Goal: Task Accomplishment & Management: Complete application form

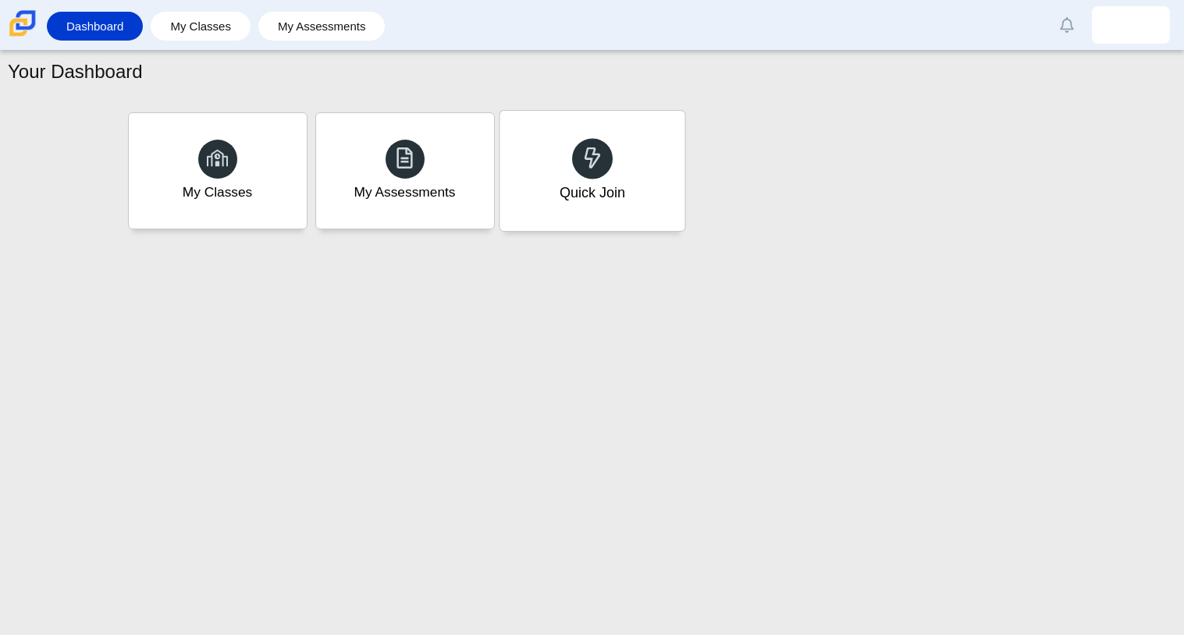
click at [609, 174] on div "Quick Join" at bounding box center [591, 171] width 185 height 120
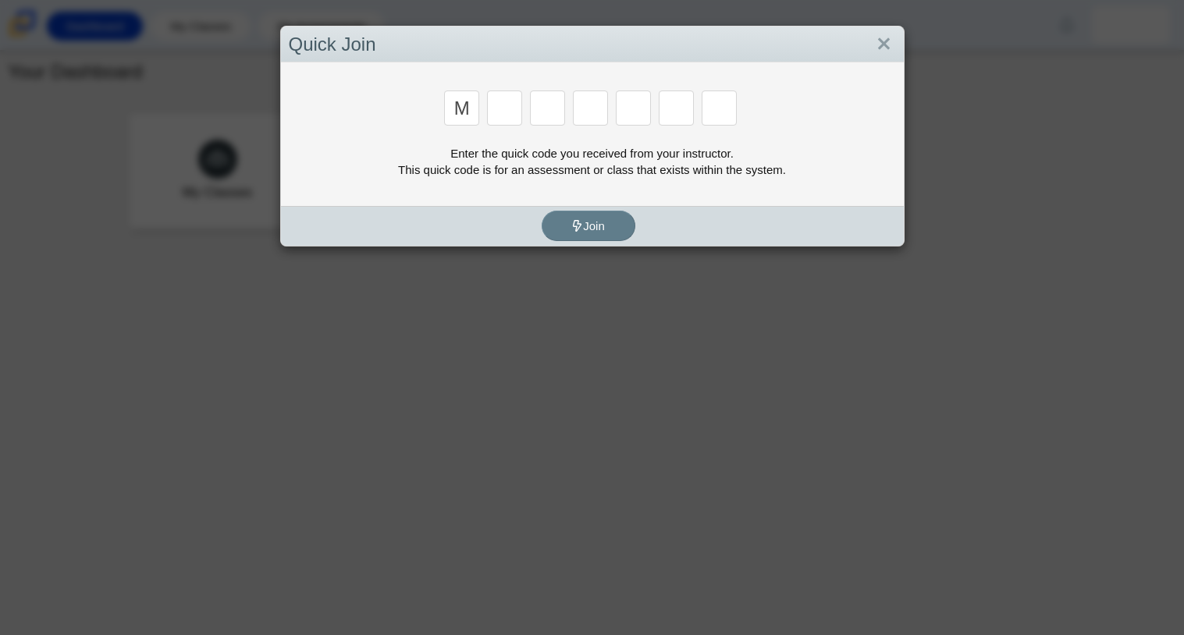
type input "m"
type input "7"
type input "3"
type input "e"
type input "3"
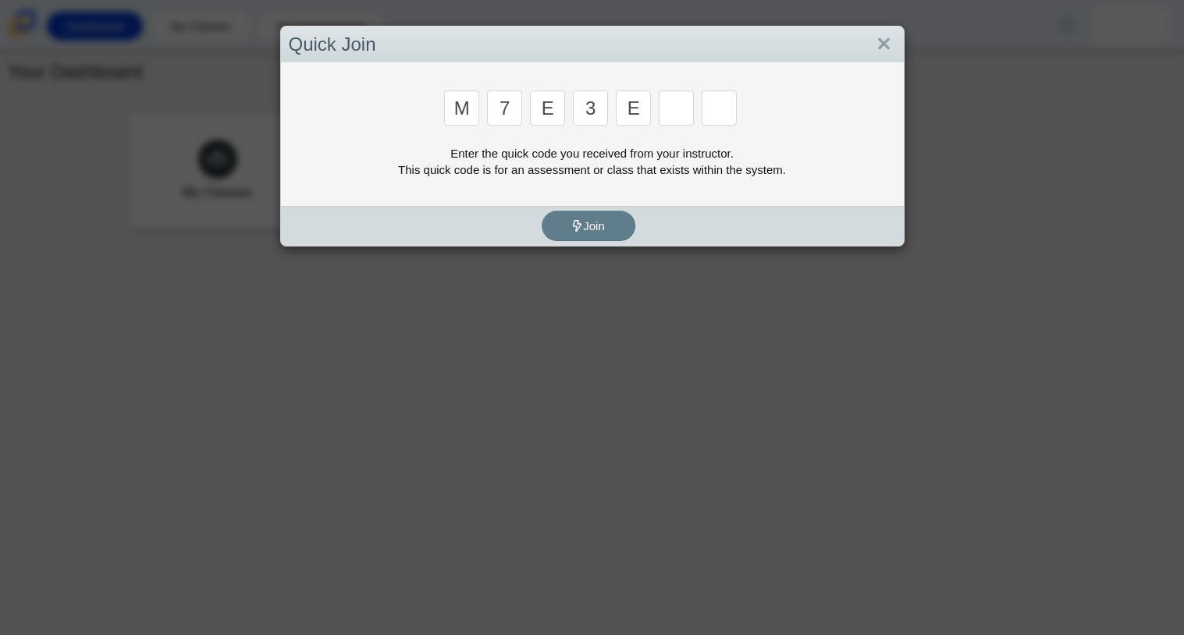
type input "e"
type input "v"
type input "w"
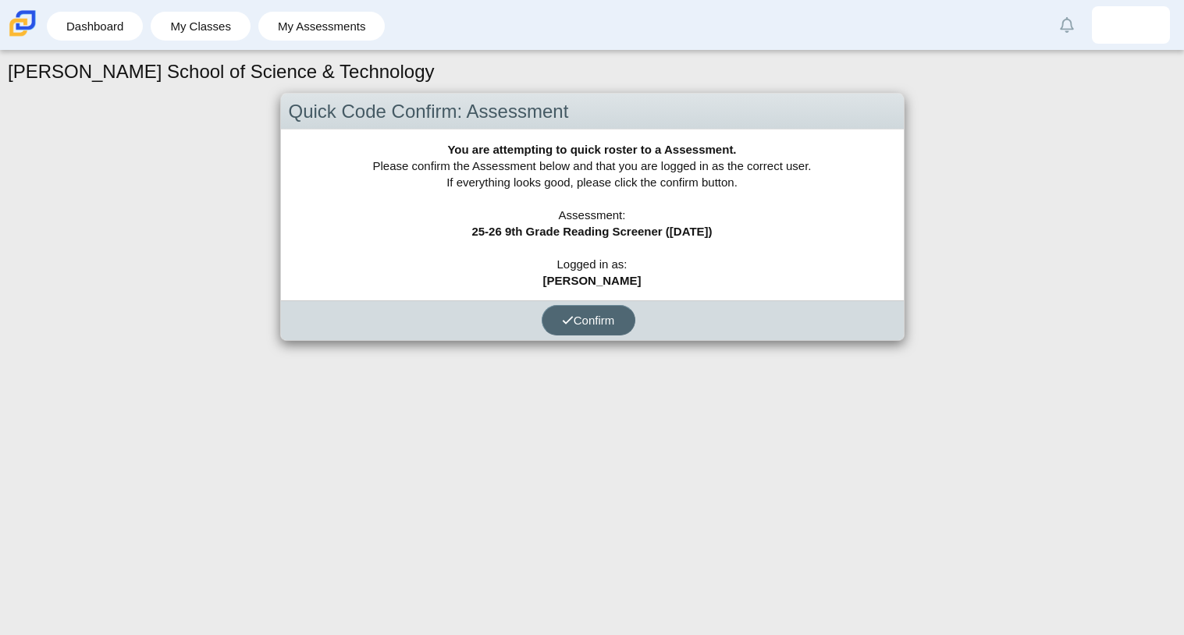
click at [586, 314] on span "Confirm" at bounding box center [588, 320] width 53 height 13
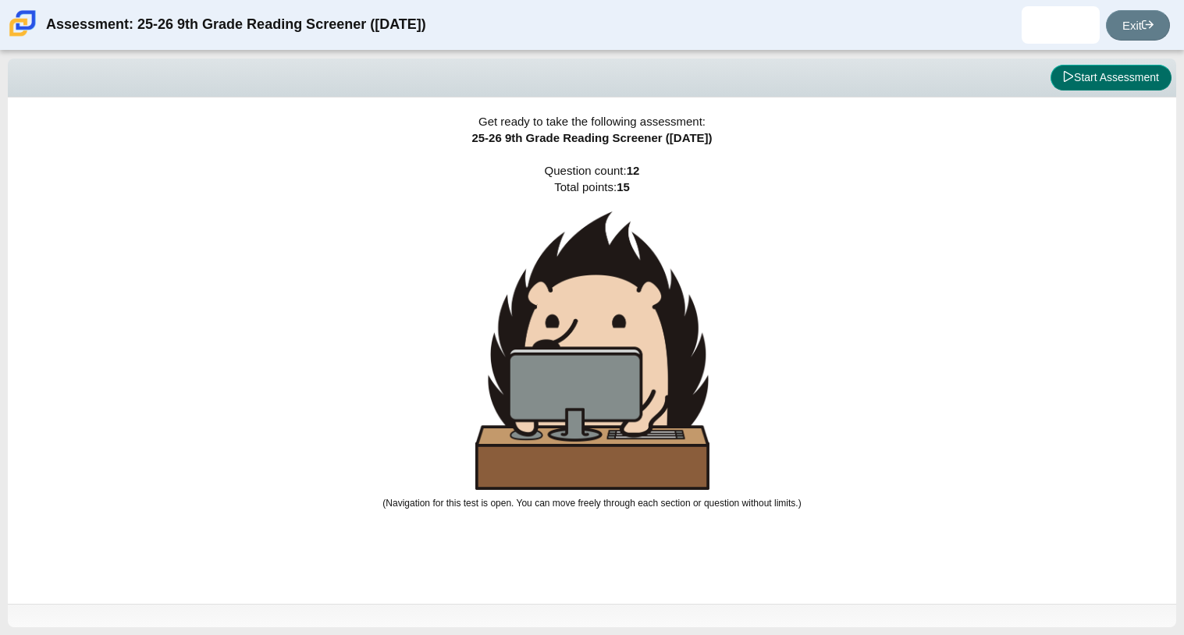
click at [1074, 81] on button "Start Assessment" at bounding box center [1110, 78] width 121 height 27
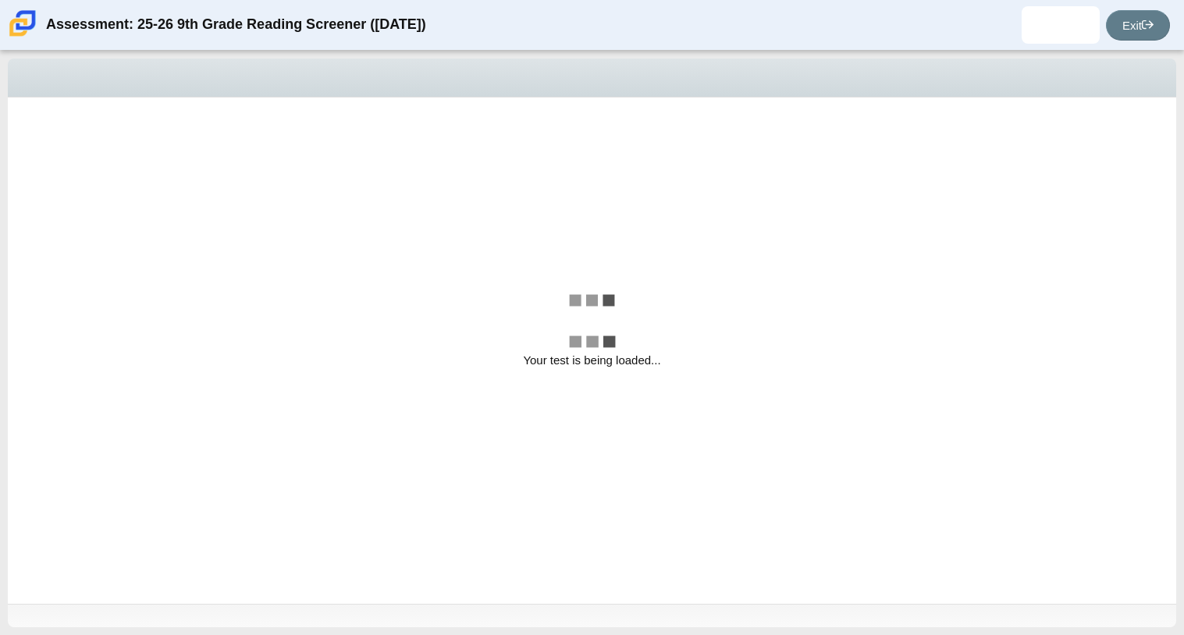
select select "ccc5b315-3c7c-471c-bf90-f22c8299c798"
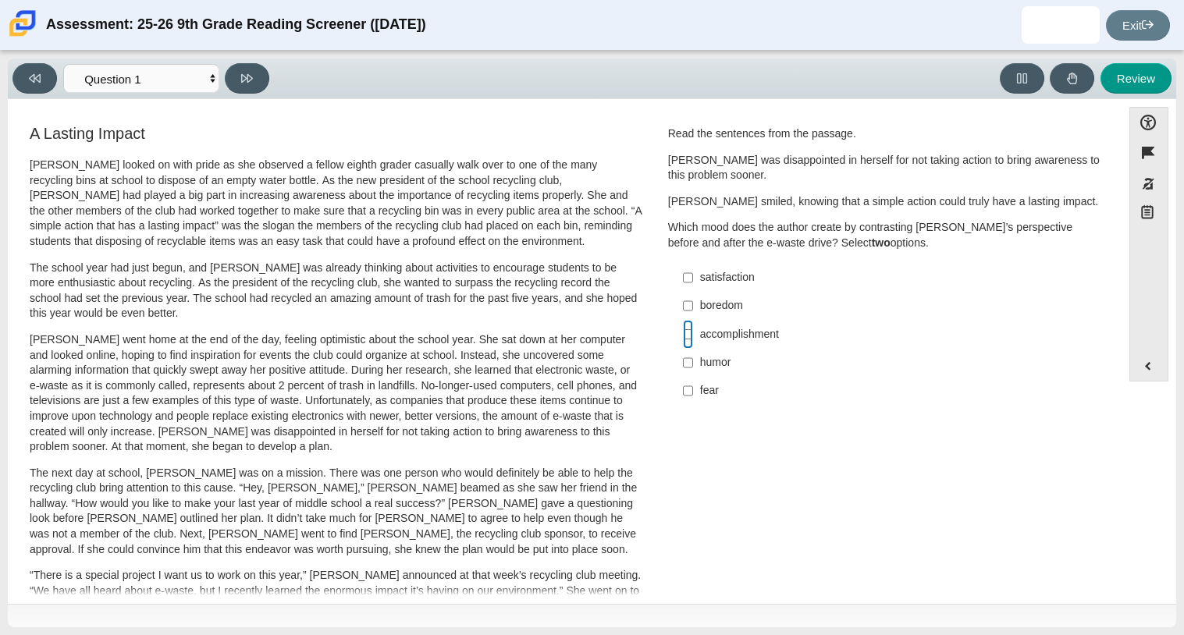
click at [683, 336] on input "accomplishment accomplishment" at bounding box center [688, 334] width 10 height 28
checkbox input "true"
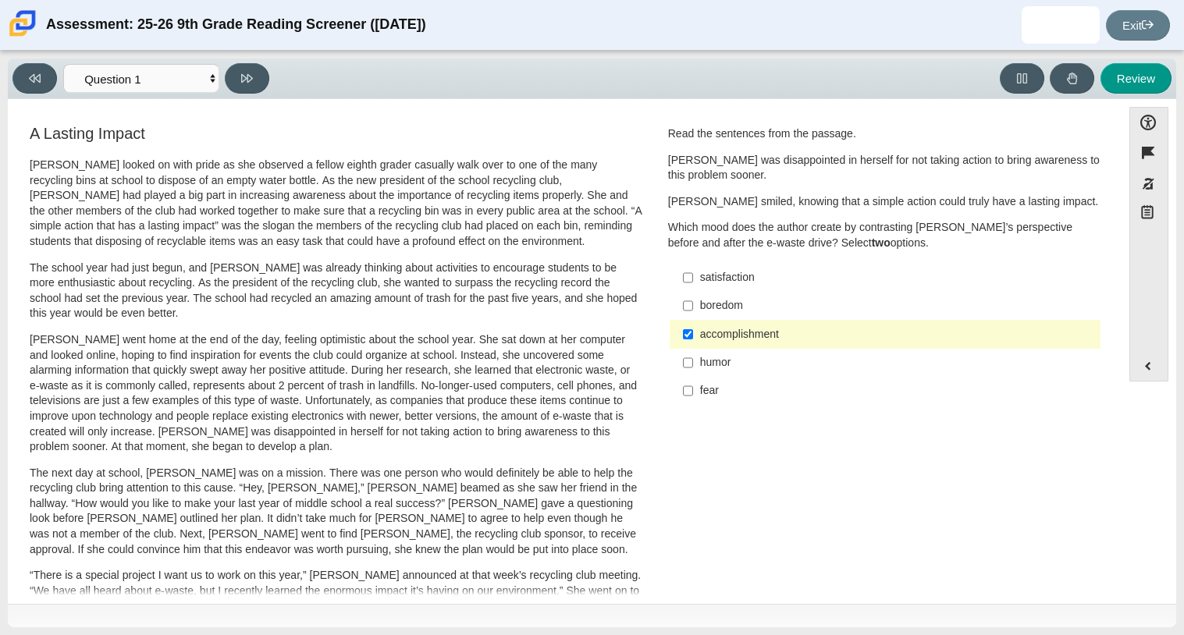
click at [760, 267] on label "satisfaction satisfaction" at bounding box center [886, 278] width 428 height 28
click at [693, 267] on input "satisfaction satisfaction" at bounding box center [688, 278] width 10 height 28
checkbox input "true"
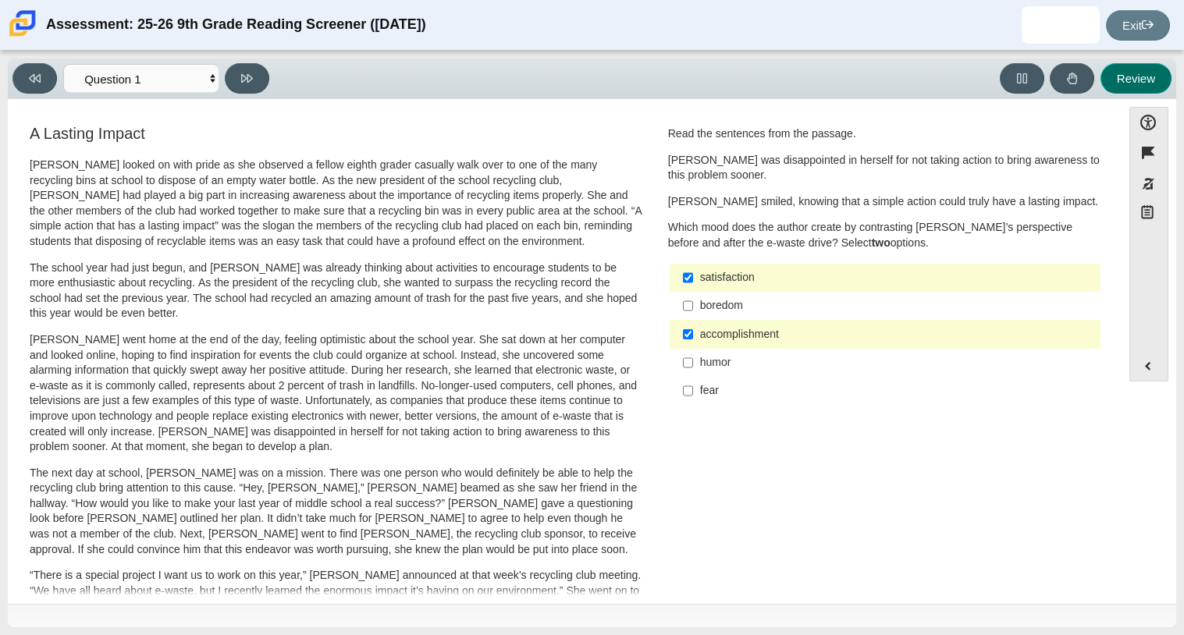
click at [1153, 73] on button "Review" at bounding box center [1135, 78] width 71 height 30
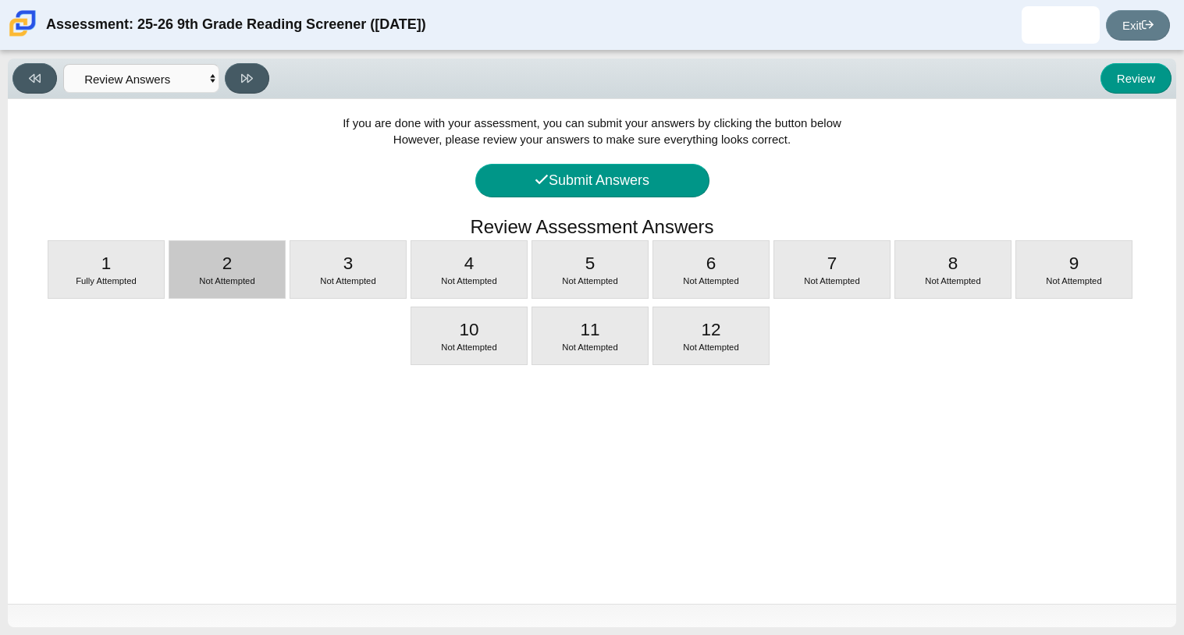
click at [261, 251] on div "2 Not Attempted" at bounding box center [226, 269] width 115 height 57
select select "0ff64528-ffd7-428d-b192-babfaadd44e8"
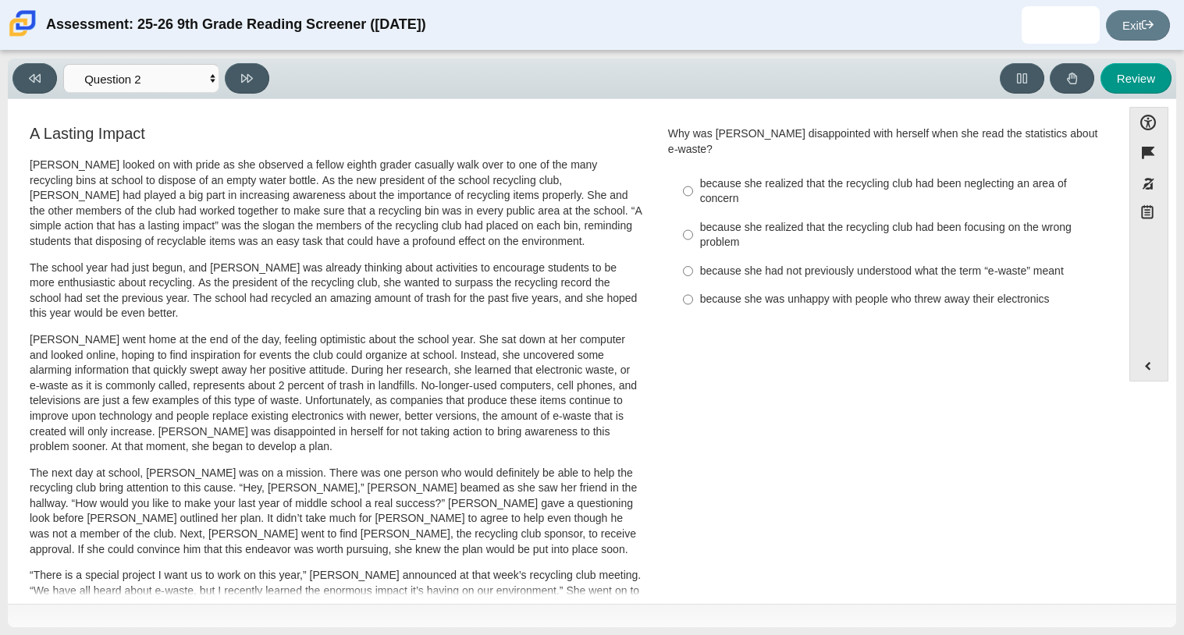
click at [762, 220] on div "because she realized that the recycling club had been focusing on the wrong pro…" at bounding box center [897, 235] width 394 height 30
click at [693, 213] on input "because she realized that the recycling club had been focusing on the wrong pro…" at bounding box center [688, 235] width 10 height 44
radio input "true"
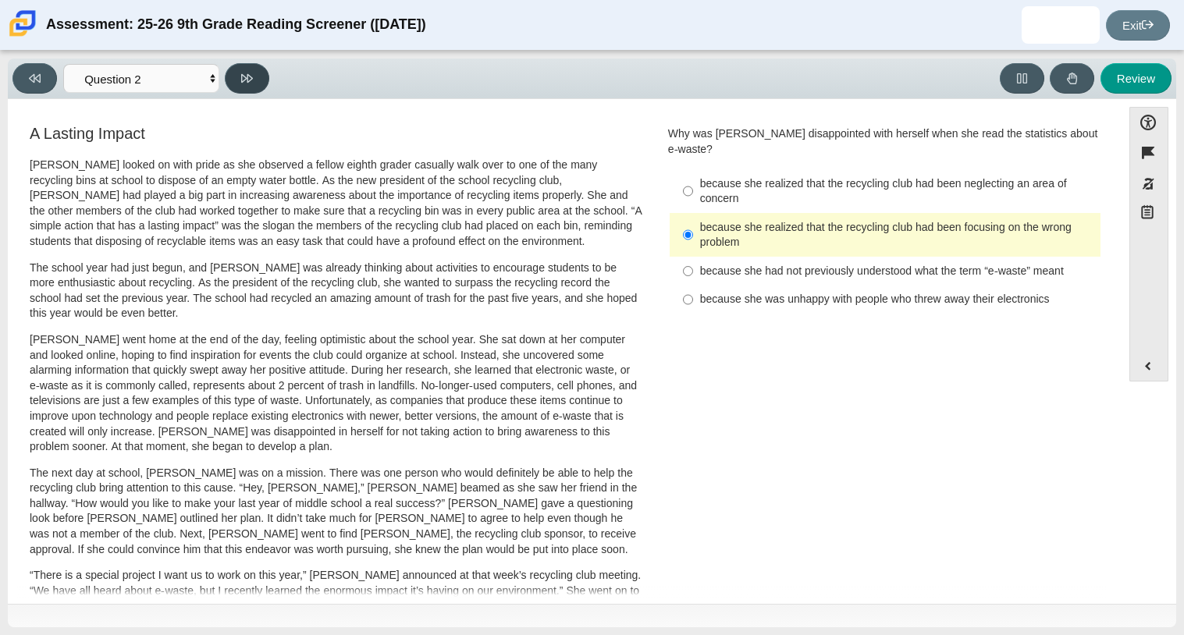
click at [229, 74] on button at bounding box center [247, 78] width 44 height 30
select select "7ce3d843-6974-4858-901c-1ff39630e843"
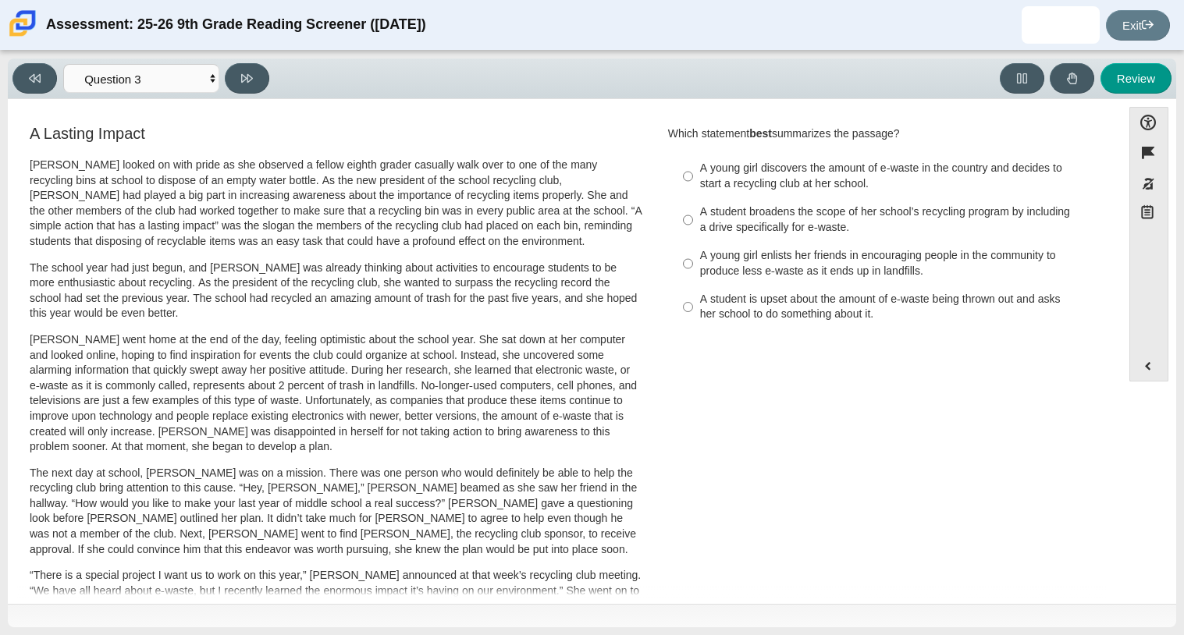
click at [878, 176] on div "A young girl discovers the amount of e-waste in the country and decides to star…" at bounding box center [897, 176] width 394 height 30
click at [693, 176] on input "A young girl discovers the amount of e-waste in the country and decides to star…" at bounding box center [688, 177] width 10 height 44
radio input "true"
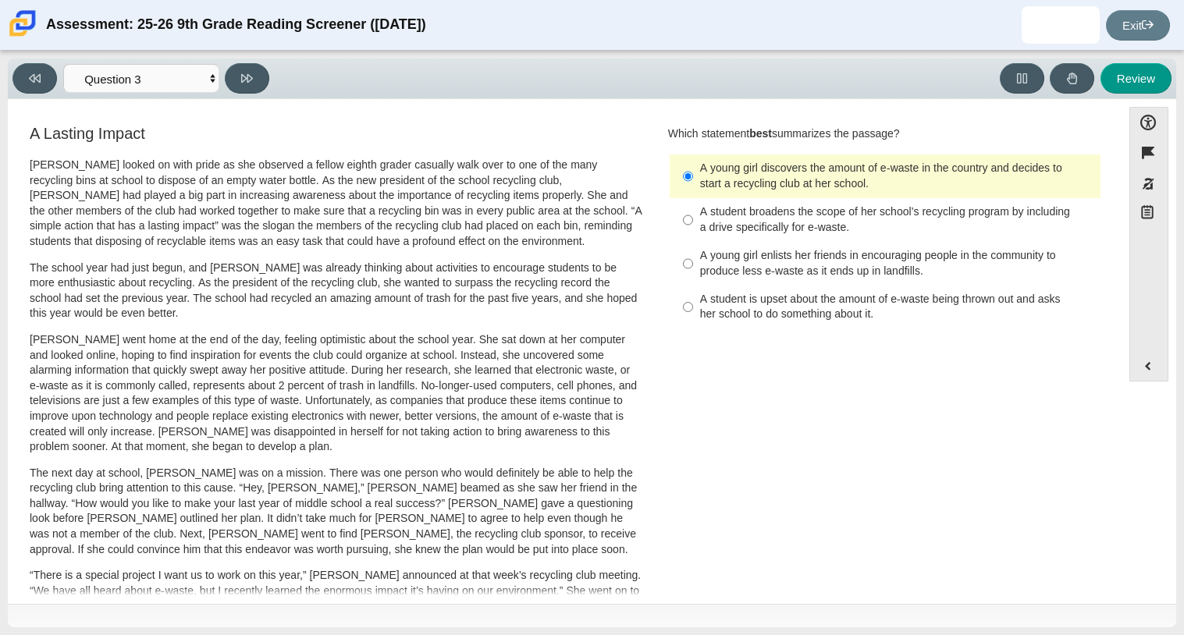
click at [878, 176] on div "A young girl discovers the amount of e-waste in the country and decides to star…" at bounding box center [897, 176] width 394 height 30
click at [693, 176] on input "A young girl discovers the amount of e-waste in the country and decides to star…" at bounding box center [688, 177] width 10 height 44
click at [235, 81] on button at bounding box center [247, 78] width 44 height 30
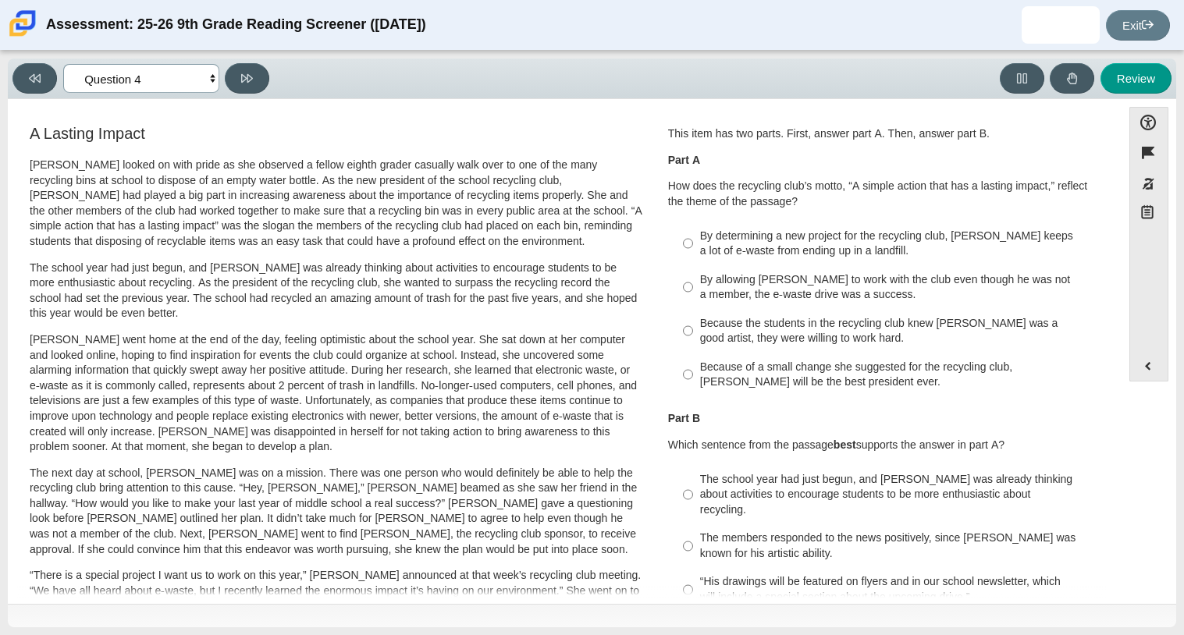
click at [204, 66] on select "Questions Question 1 Question 2 Question 3 Question 4 Question 5 Question 6 Que…" at bounding box center [141, 78] width 156 height 29
click at [63, 64] on select "Questions Question 1 Question 2 Question 3 Question 4 Question 5 Question 6 Que…" at bounding box center [141, 78] width 156 height 29
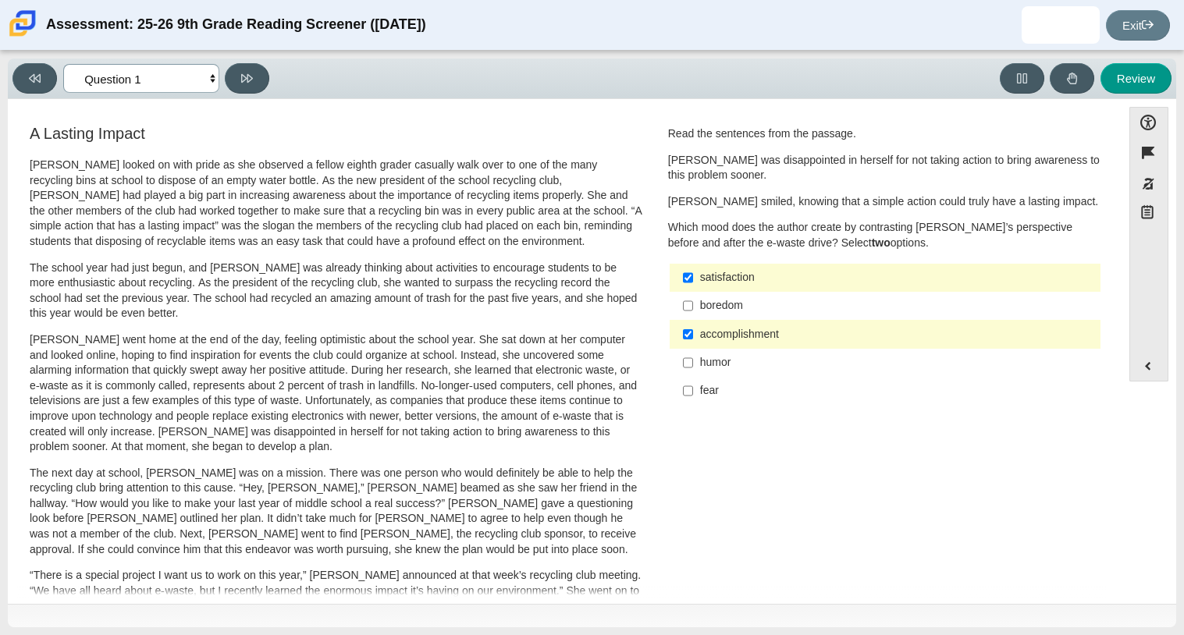
click at [180, 84] on select "Questions Question 1 Question 2 Question 3 Question 4 Question 5 Question 6 Que…" at bounding box center [141, 78] width 156 height 29
select select "ca9ea0f1-49c5-4bd1-83b0-472c18652b42"
click at [63, 64] on select "Questions Question 1 Question 2 Question 3 Question 4 Question 5 Question 6 Que…" at bounding box center [141, 78] width 156 height 29
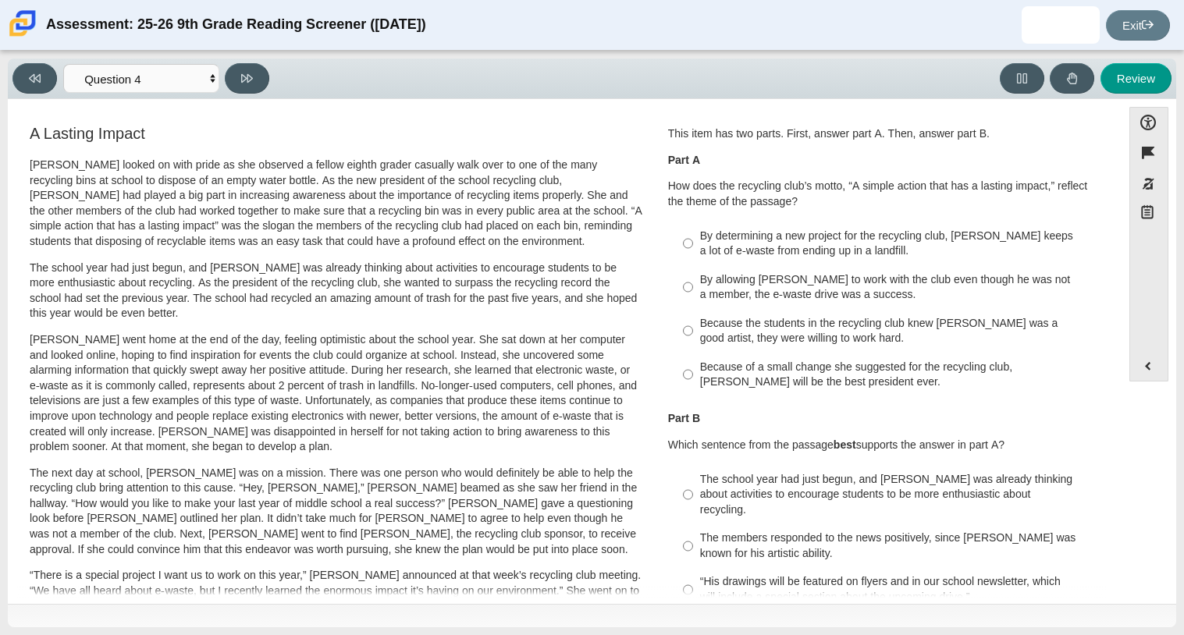
click at [883, 231] on div "By determining a new project for the recycling club, Scarlett keeps a lot of e-…" at bounding box center [897, 244] width 394 height 30
click at [693, 231] on input "By determining a new project for the recycling club, Scarlett keeps a lot of e-…" at bounding box center [688, 244] width 10 height 44
radio input "true"
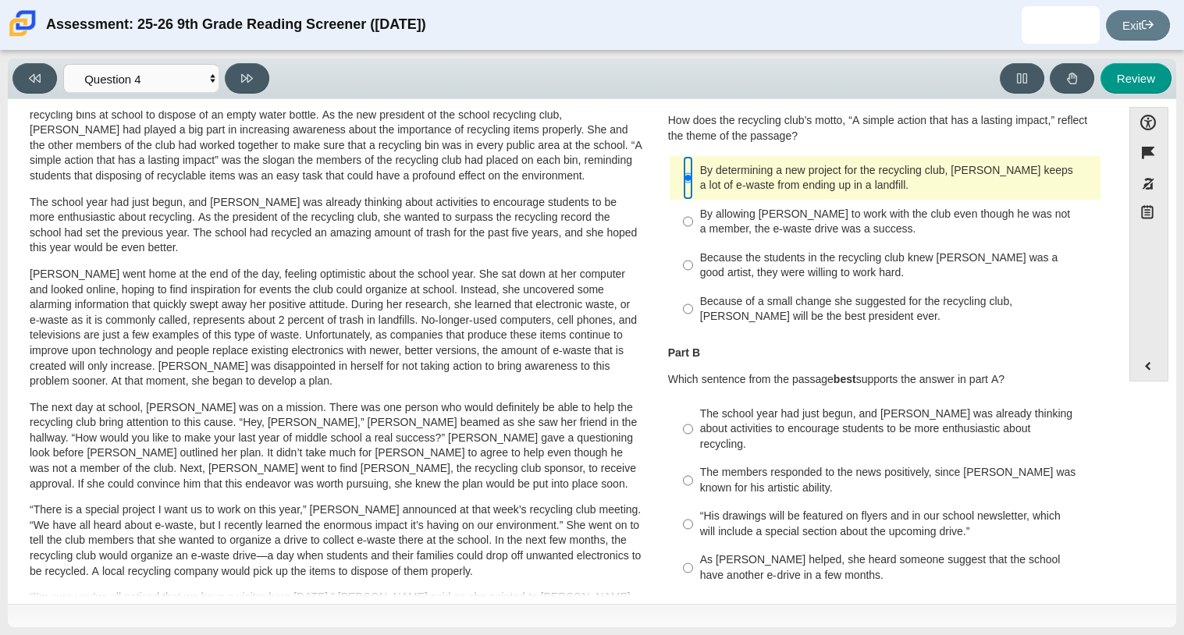
scroll to position [76, 0]
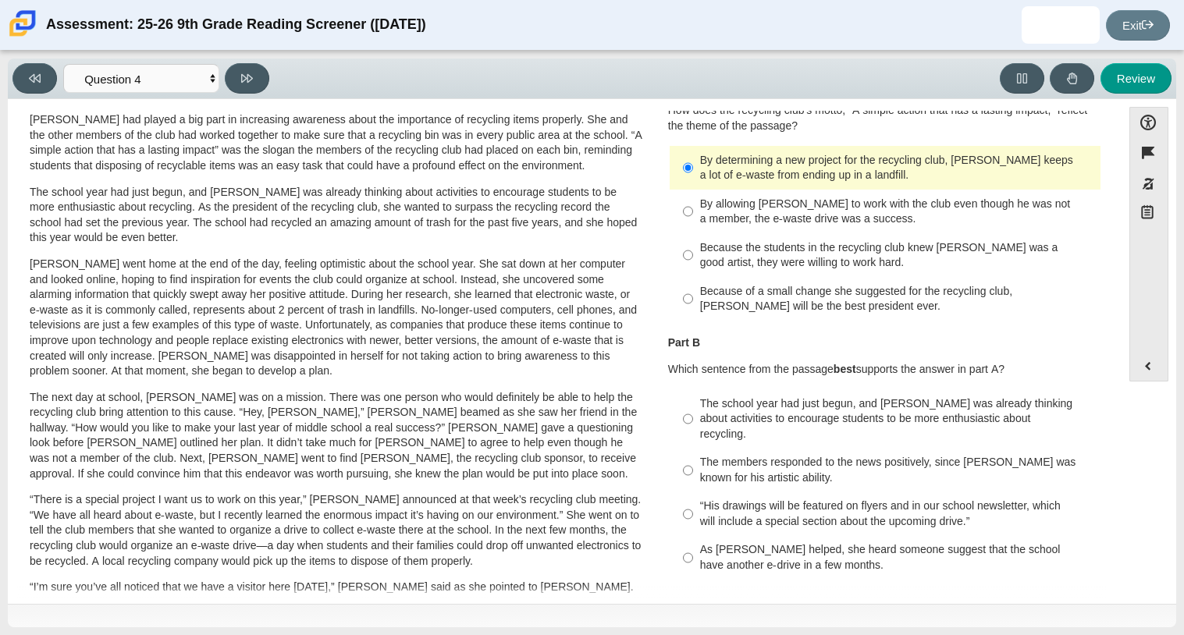
click at [827, 543] on div "As Scarlett helped, she heard someone suggest that the school have another e-dr…" at bounding box center [897, 557] width 394 height 30
click at [693, 543] on input "As Scarlett helped, she heard someone suggest that the school have another e-dr…" at bounding box center [688, 558] width 10 height 44
radio input "true"
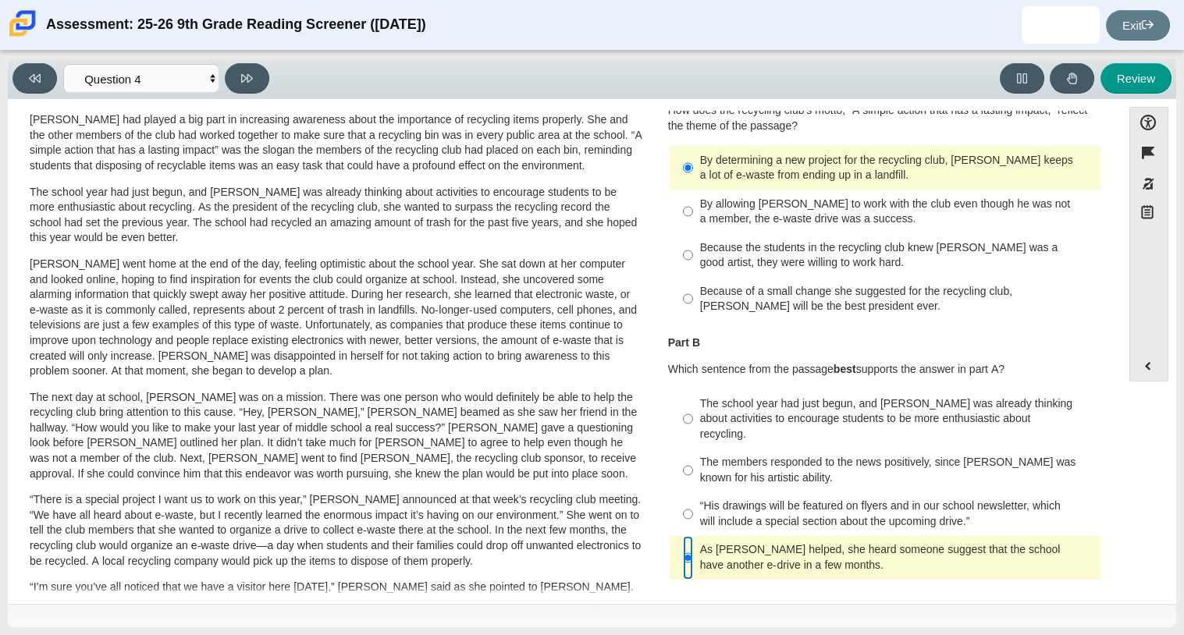
scroll to position [416, 0]
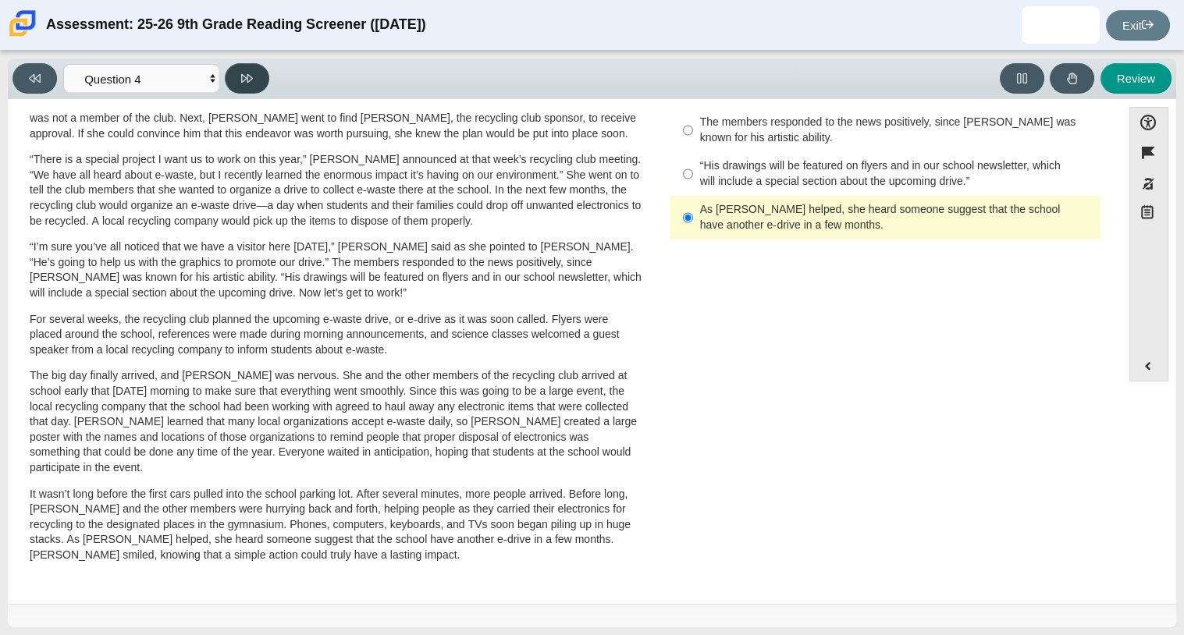
click at [242, 85] on button at bounding box center [247, 78] width 44 height 30
select select "e41f1a79-e29f-4095-8030-a53364015bed"
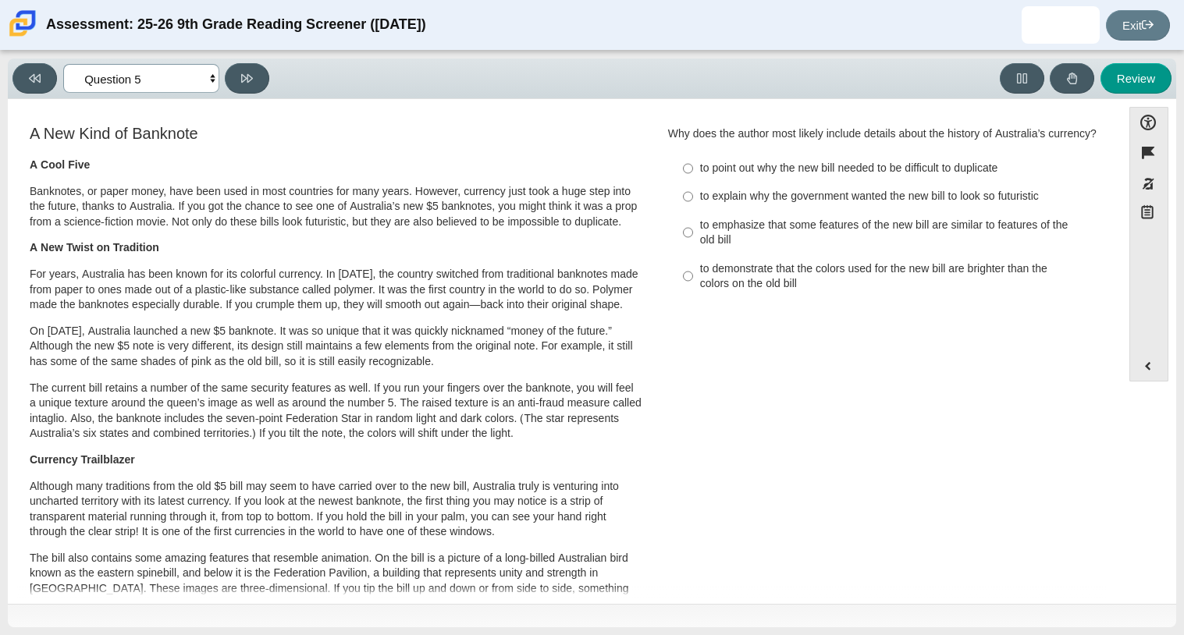
click at [201, 87] on select "Questions Question 1 Question 2 Question 3 Question 4 Question 5 Question 6 Que…" at bounding box center [141, 78] width 156 height 29
click at [253, 149] on div "A New Kind of Banknote A Cool Five Banknotes, or paper money, have been used in…" at bounding box center [336, 567] width 613 height 885
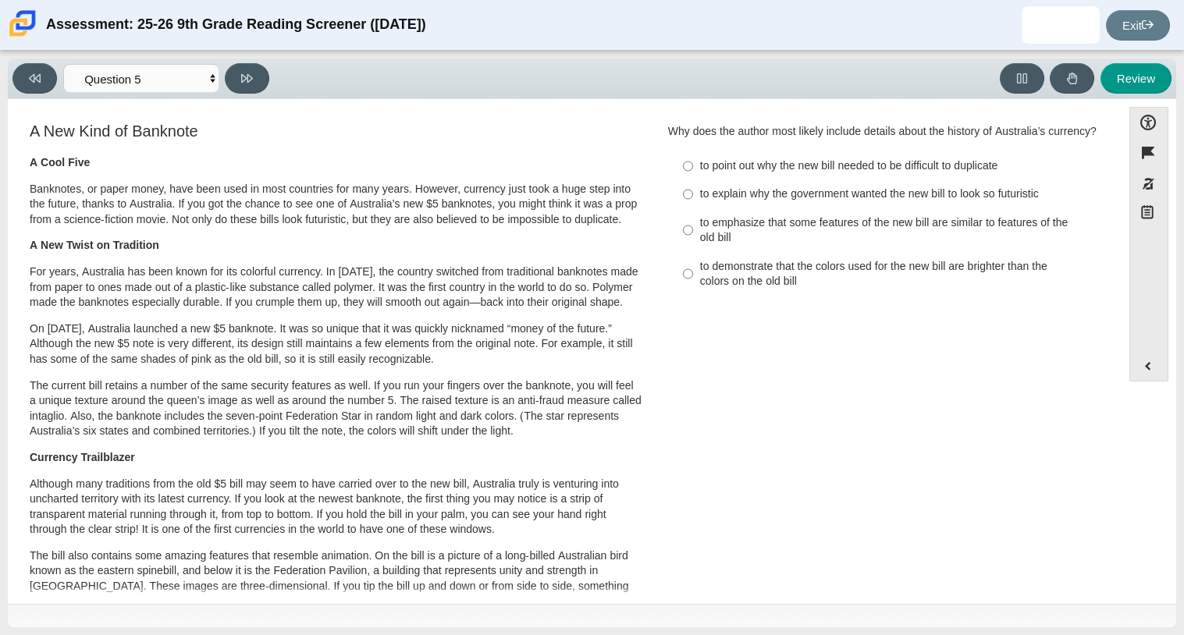
click at [713, 290] on div "to demonstrate that the colors used for the new bill are brighter than the colo…" at bounding box center [897, 274] width 394 height 30
click at [693, 296] on input "to demonstrate that the colors used for the new bill are brighter than the colo…" at bounding box center [688, 274] width 10 height 44
radio input "true"
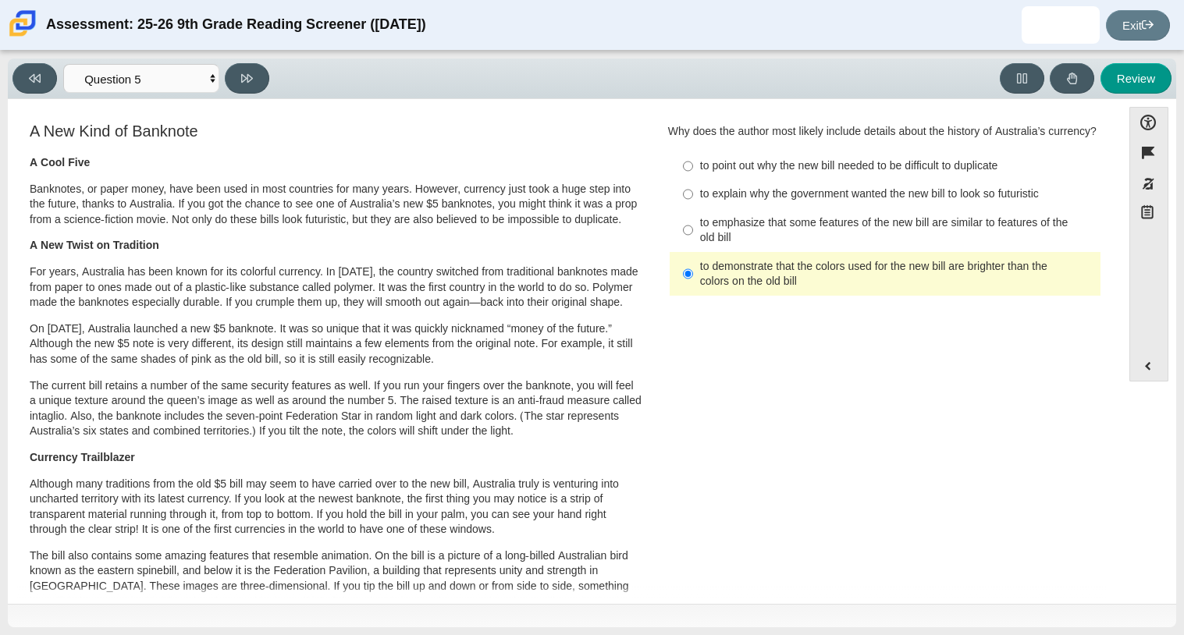
click at [741, 174] on div "to point out why the new bill needed to be difficult to duplicate" at bounding box center [897, 166] width 394 height 16
click at [693, 180] on input "to point out why the new bill needed to be difficult to duplicate to point out …" at bounding box center [688, 166] width 10 height 28
radio input "true"
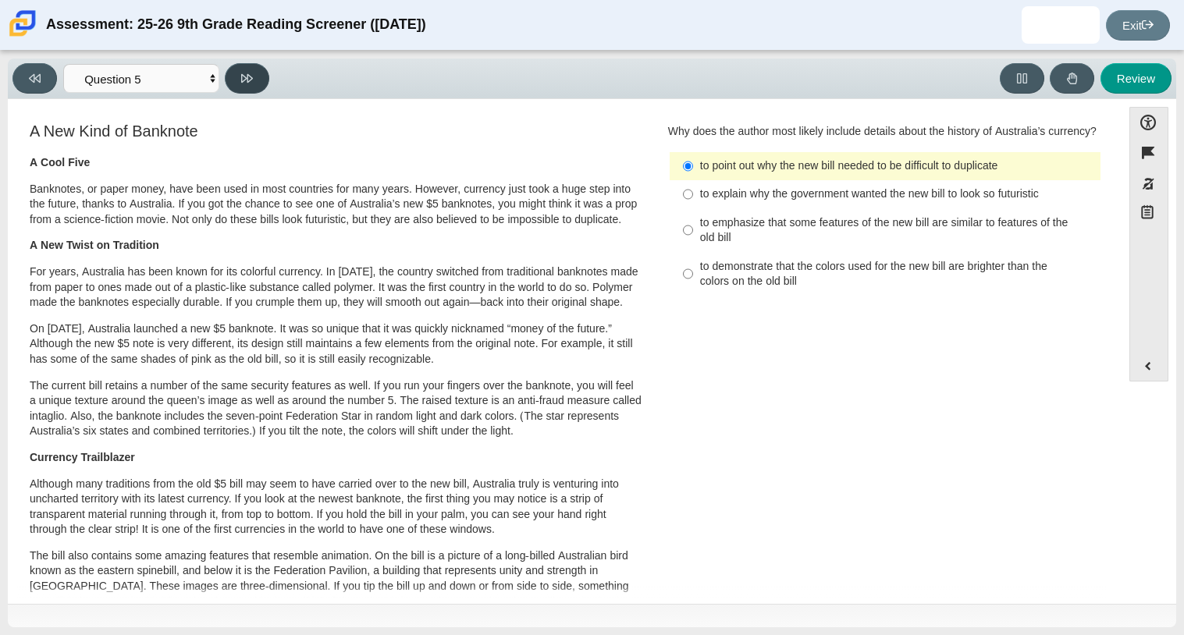
click at [229, 80] on button at bounding box center [247, 78] width 44 height 30
select select "69146e31-7b3d-4a3e-9ce6-f30c24342ae0"
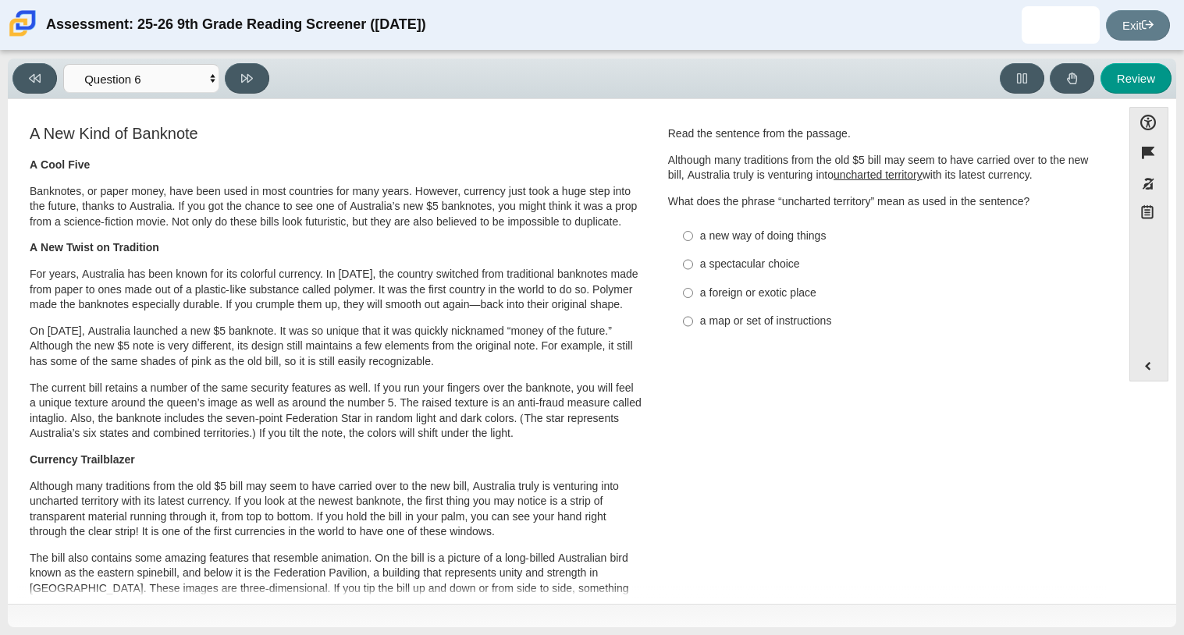
click at [804, 244] on label "a new way of doing things a new way of doing things" at bounding box center [886, 236] width 428 height 28
click at [693, 244] on input "a new way of doing things a new way of doing things" at bounding box center [688, 236] width 10 height 28
radio input "true"
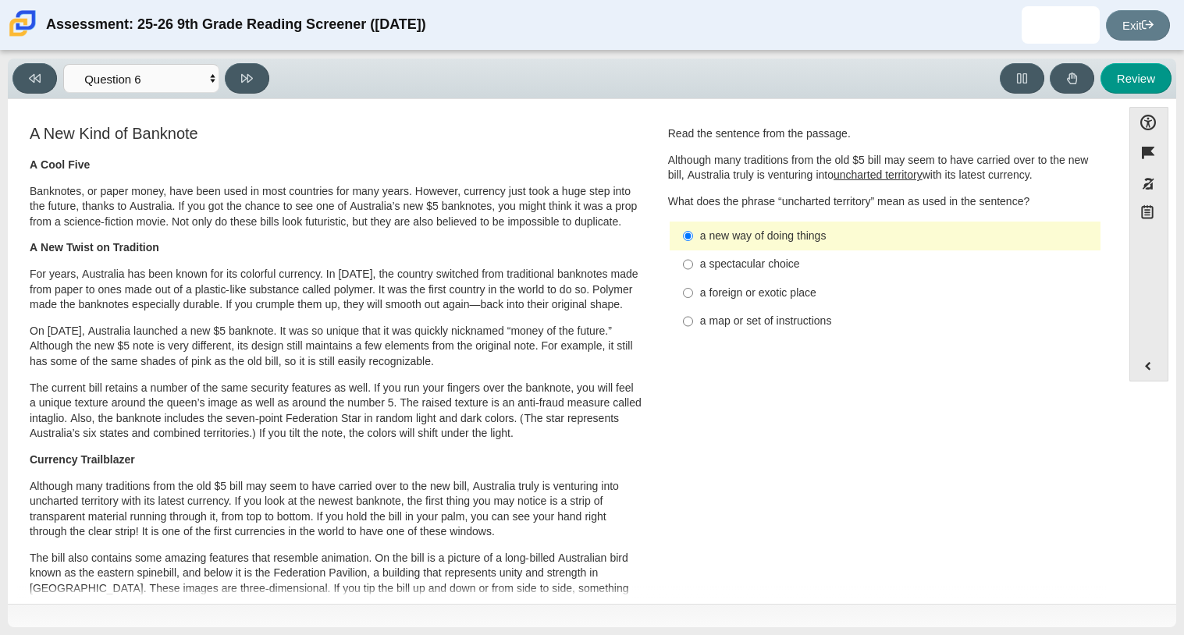
click at [261, 57] on div "Viewing Question 6 of 12 in Pacing Mode Questions Question 1 Question 2 Questio…" at bounding box center [592, 343] width 1184 height 584
click at [257, 76] on button at bounding box center [247, 78] width 44 height 30
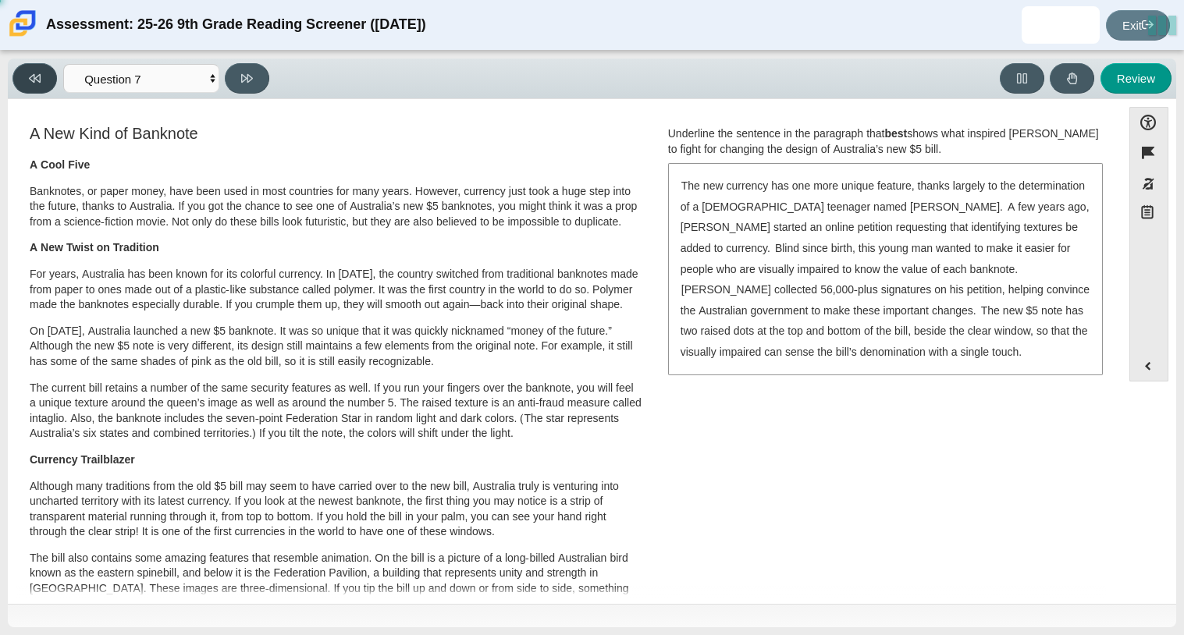
click at [53, 79] on button at bounding box center [34, 78] width 44 height 30
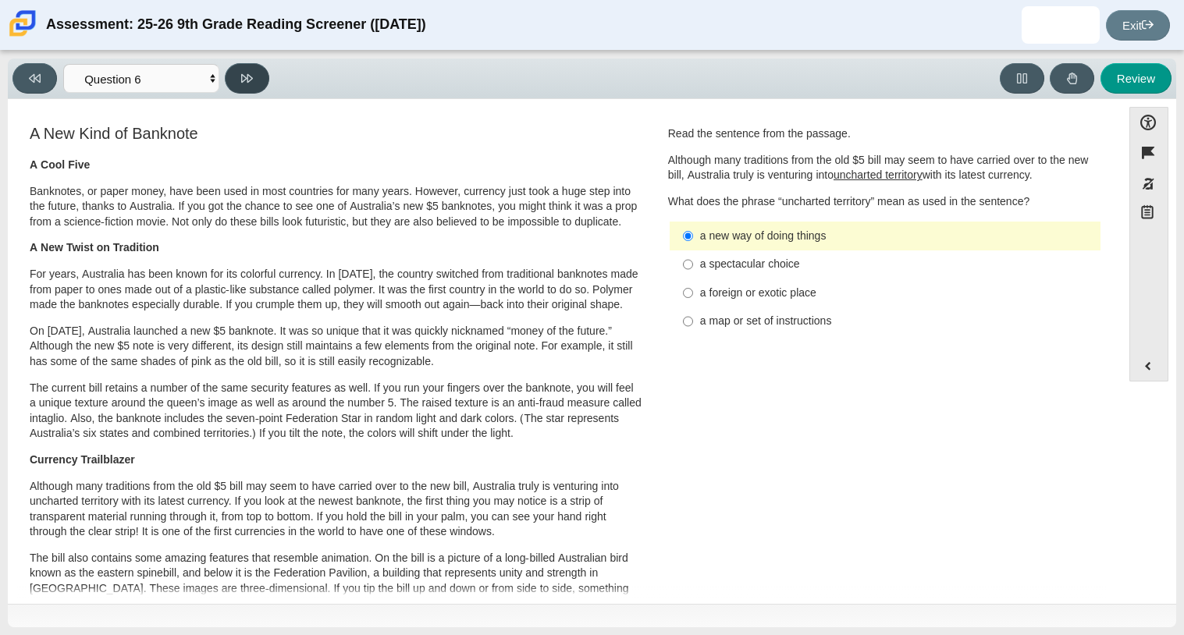
click at [225, 80] on button at bounding box center [247, 78] width 44 height 30
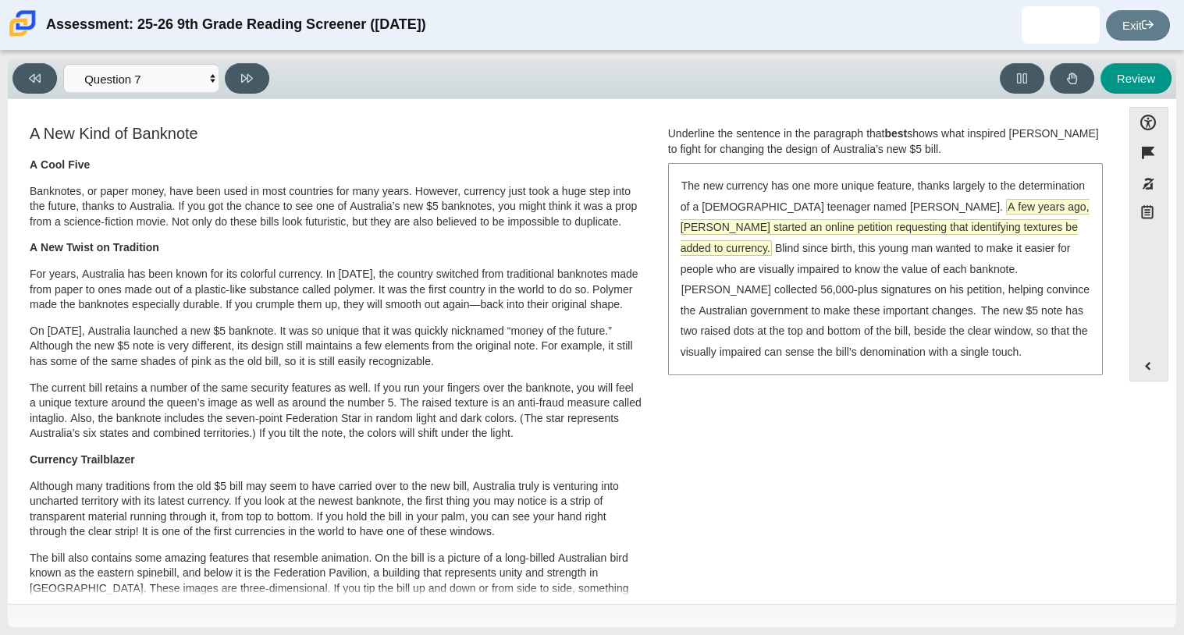
click at [745, 235] on span "A few years ago, McLeod started an online petition requesting that identifying …" at bounding box center [884, 227] width 409 height 57
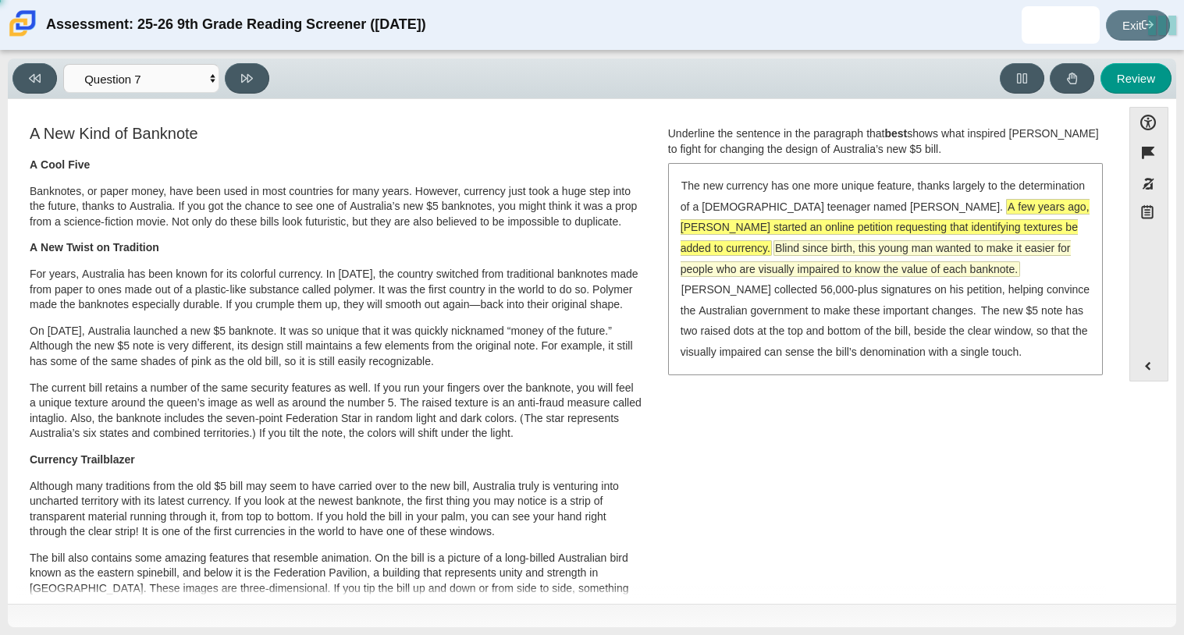
click at [748, 242] on span "Blind since birth, this young man wanted to make it easier for people who are v…" at bounding box center [875, 258] width 390 height 35
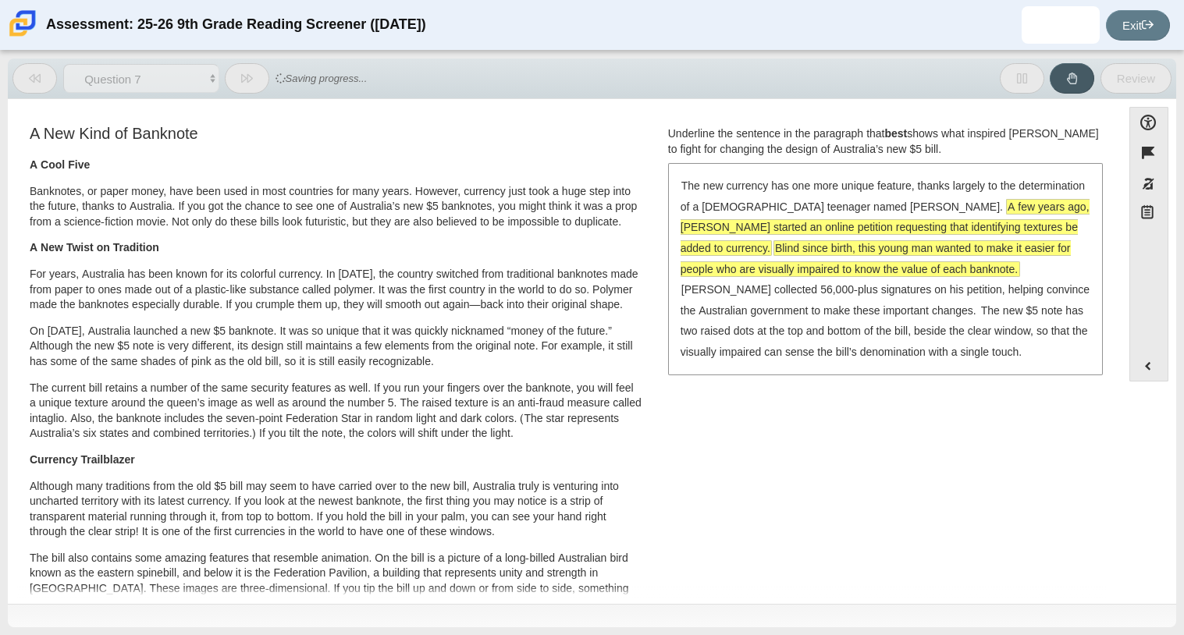
click at [739, 229] on span "A few years ago, McLeod started an online petition requesting that identifying …" at bounding box center [884, 227] width 409 height 55
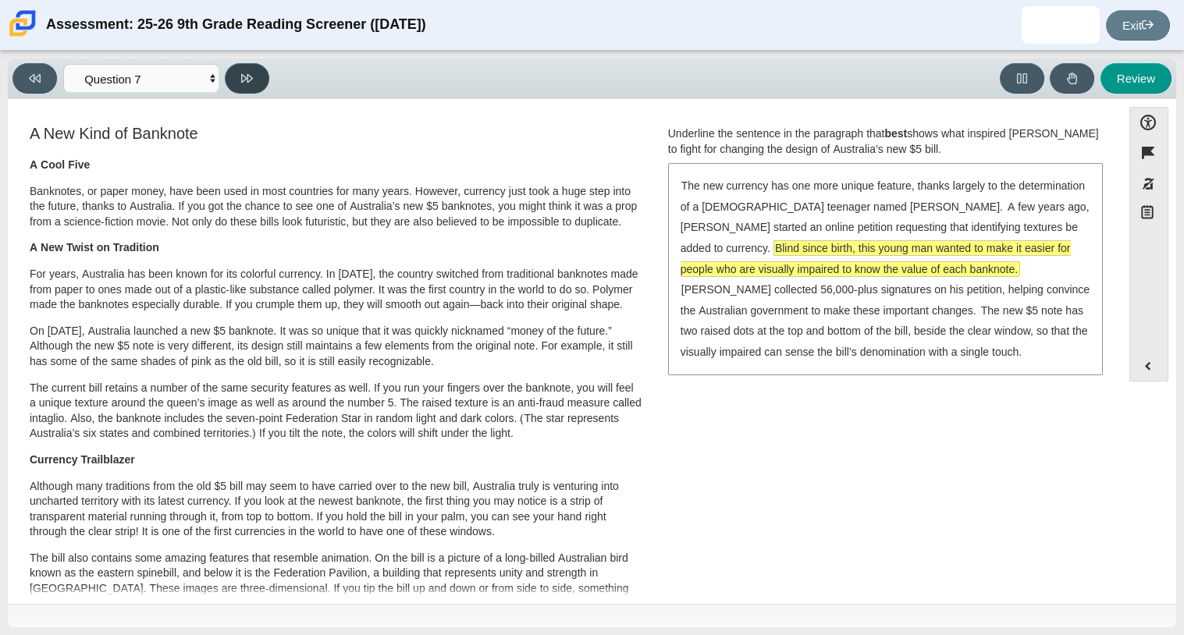
click at [264, 76] on button at bounding box center [247, 78] width 44 height 30
select select "ea8338c2-a6a3-418e-a305-2b963b54a290"
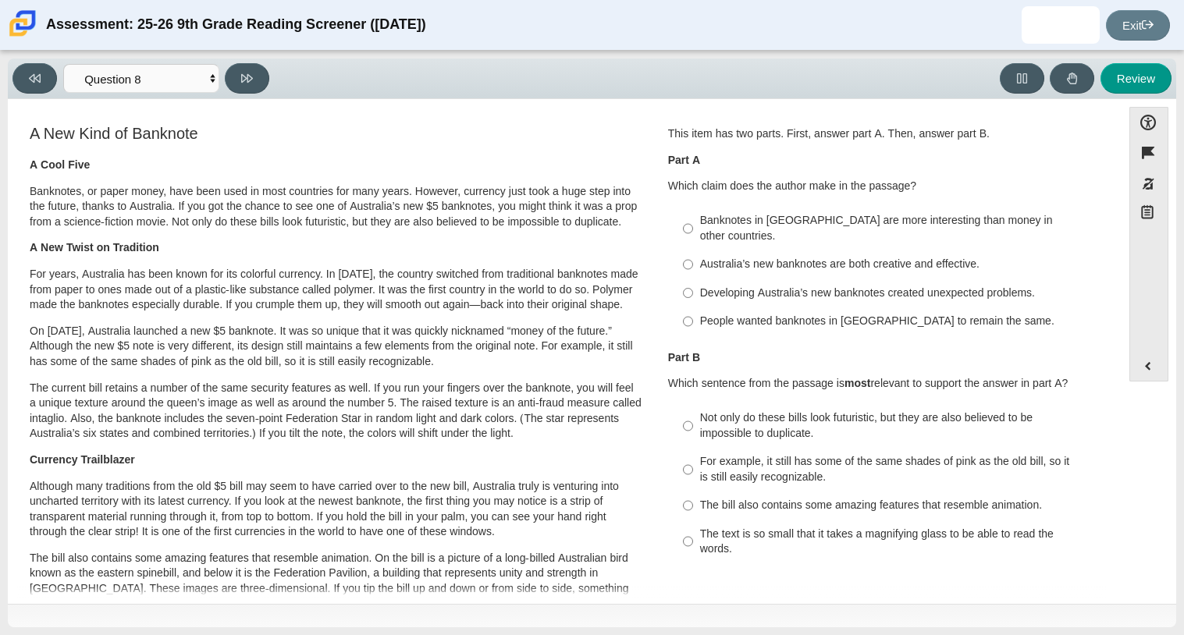
click at [709, 257] on div "Australia’s new banknotes are both creative and effective." at bounding box center [897, 265] width 394 height 16
click at [693, 253] on input "Australia’s new banknotes are both creative and effective. Australia’s new bank…" at bounding box center [688, 264] width 10 height 28
radio input "true"
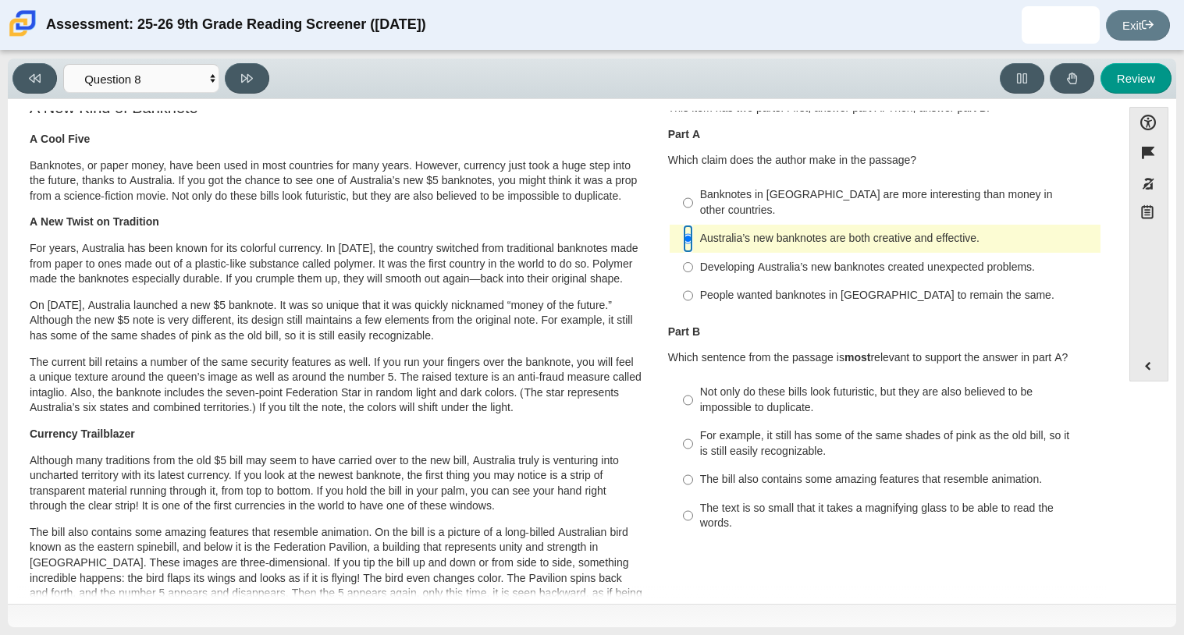
scroll to position [27, 0]
click at [819, 465] on label "The bill also contains some amazing features that resemble animation. The bill …" at bounding box center [886, 479] width 428 height 28
click at [693, 465] on input "The bill also contains some amazing features that resemble animation. The bill …" at bounding box center [688, 479] width 10 height 28
radio input "true"
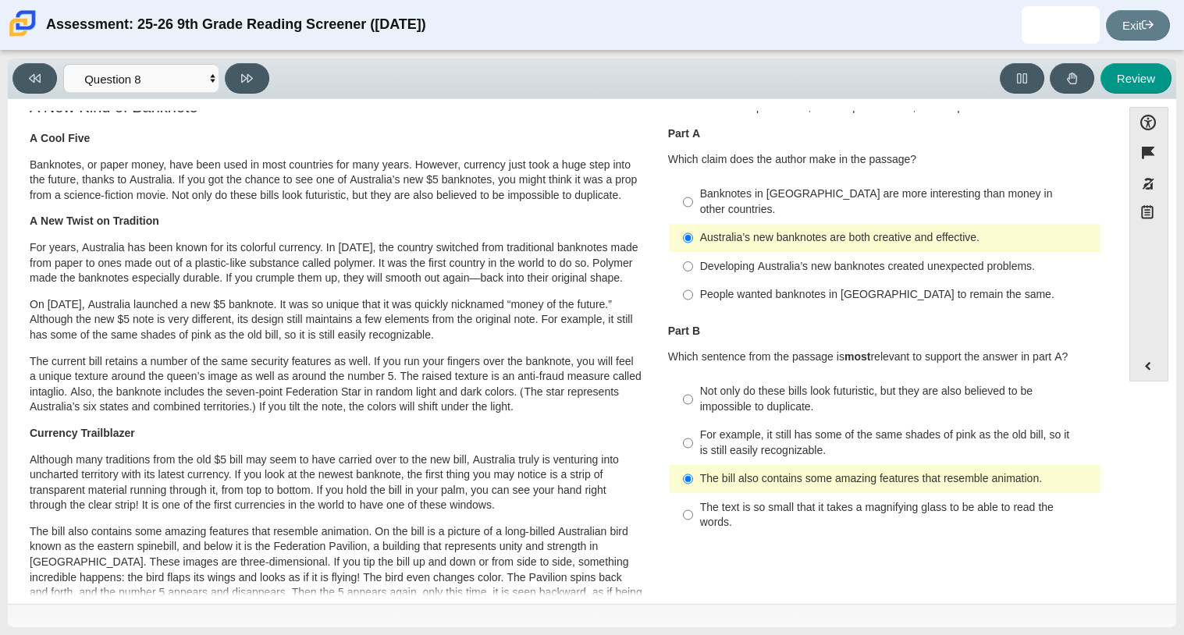
click at [803, 387] on div "Not only do these bills look futuristic, but they are also believed to be impos…" at bounding box center [897, 399] width 394 height 30
click at [693, 387] on input "Not only do these bills look futuristic, but they are also believed to be impos…" at bounding box center [688, 400] width 10 height 44
radio input "true"
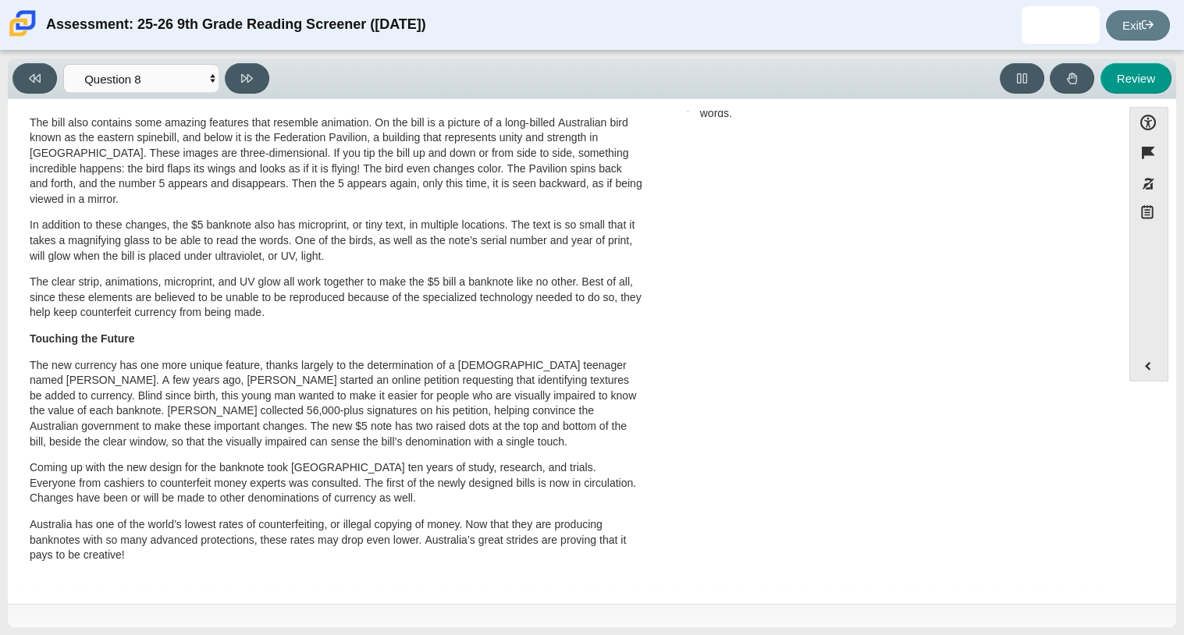
scroll to position [0, 0]
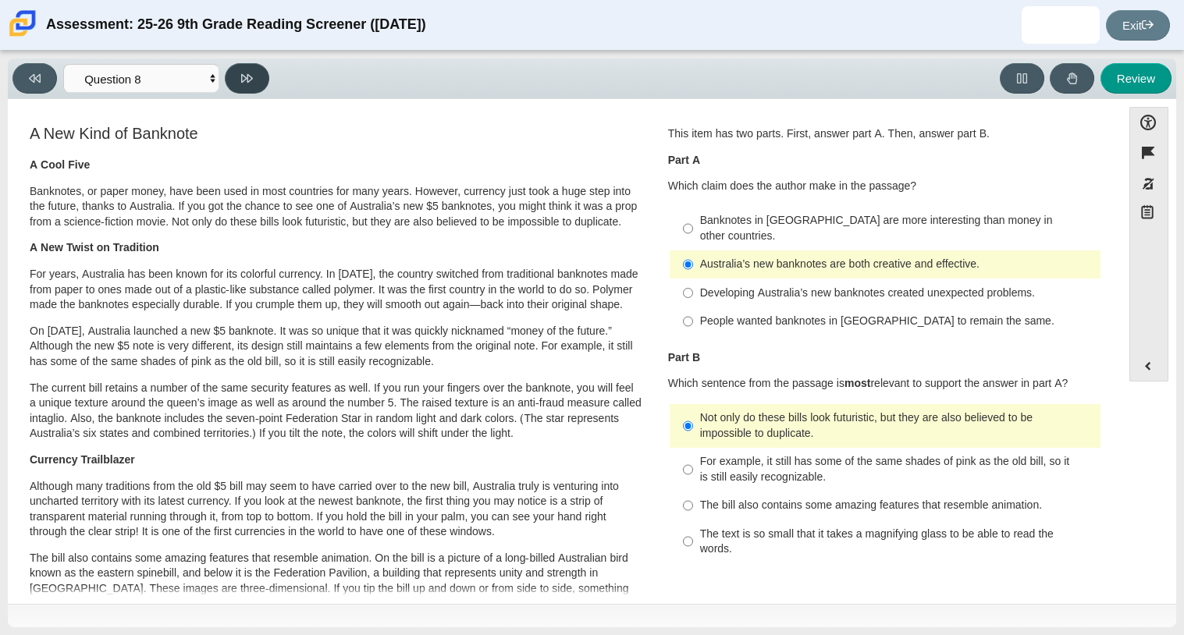
click at [242, 68] on button at bounding box center [247, 78] width 44 height 30
select select "89f058d6-b15c-4ef5-a4b3-fdaffb8868b6"
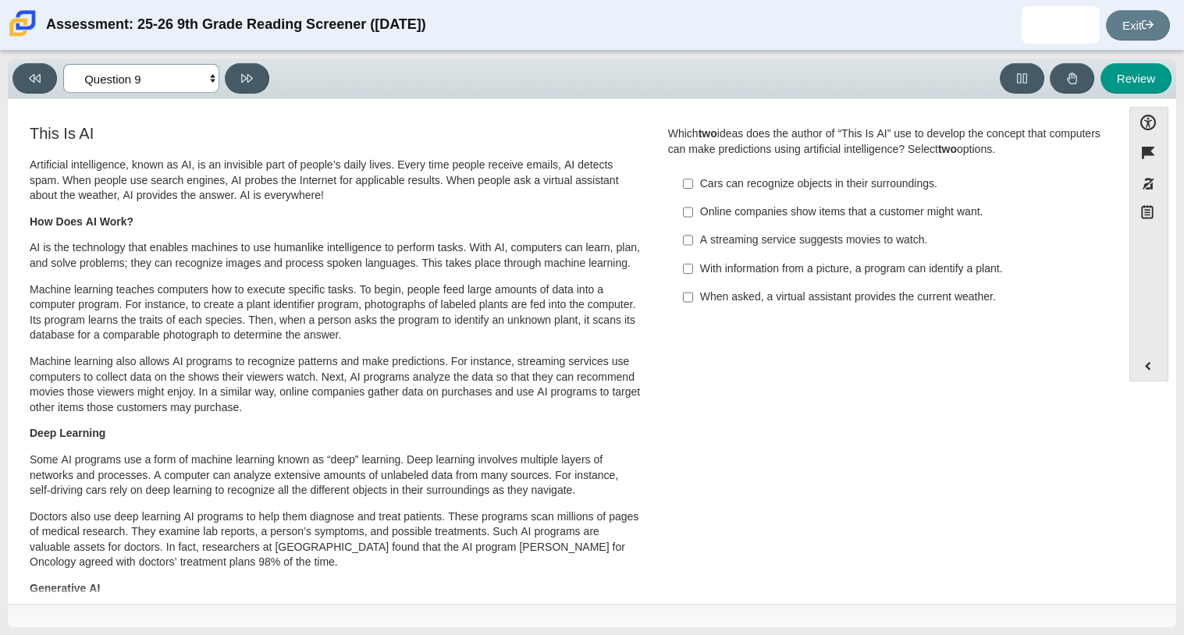
click at [152, 87] on select "Questions Question 1 Question 2 Question 3 Question 4 Question 5 Question 6 Que…" at bounding box center [141, 78] width 156 height 29
click at [189, 74] on select "Questions Question 1 Question 2 Question 3 Question 4 Question 5 Question 6 Que…" at bounding box center [141, 78] width 156 height 29
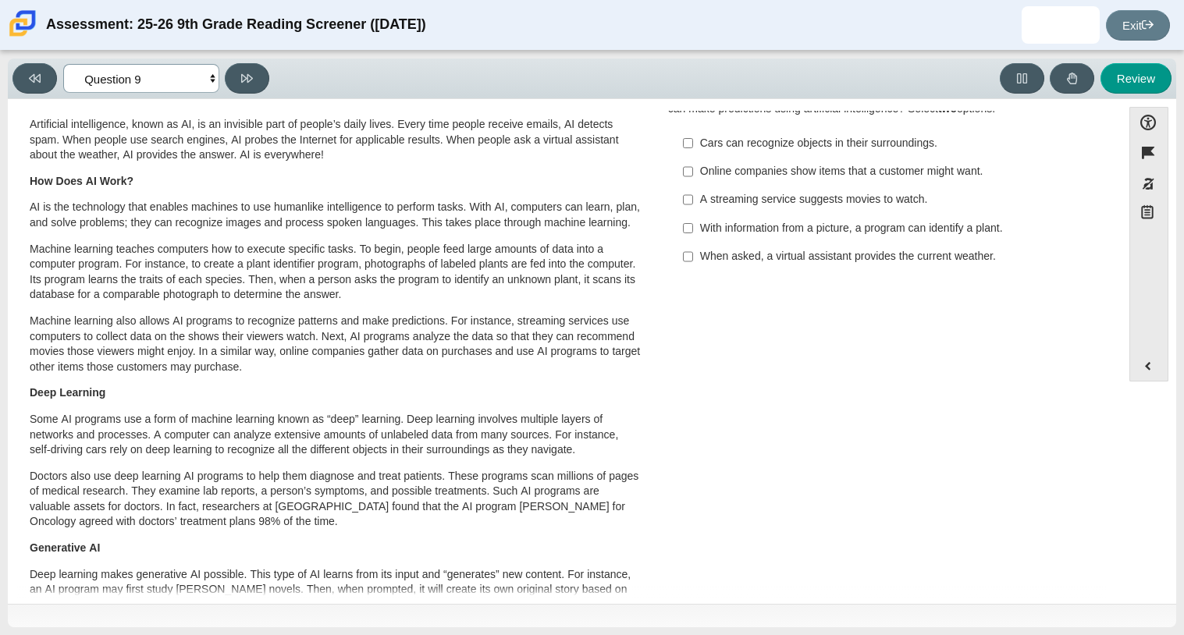
scroll to position [37, 0]
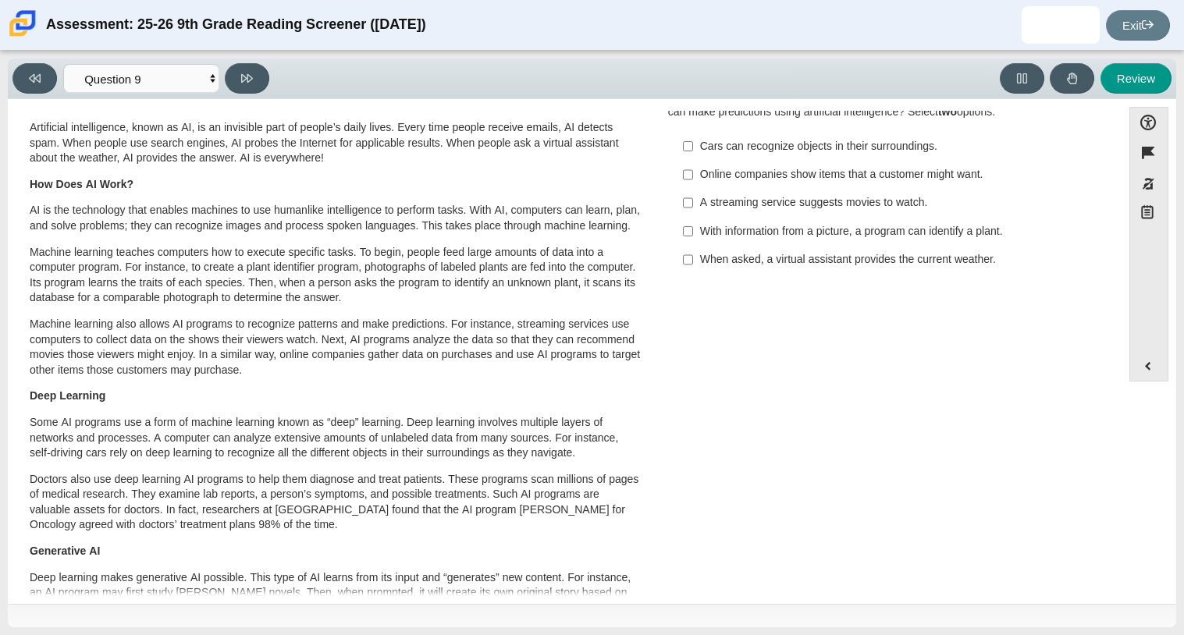
click at [833, 140] on div "Cars can recognize objects in their surroundings." at bounding box center [897, 147] width 394 height 16
click at [693, 140] on input "Cars can recognize objects in their surroundings. Cars can recognize objects in…" at bounding box center [688, 146] width 10 height 28
checkbox input "true"
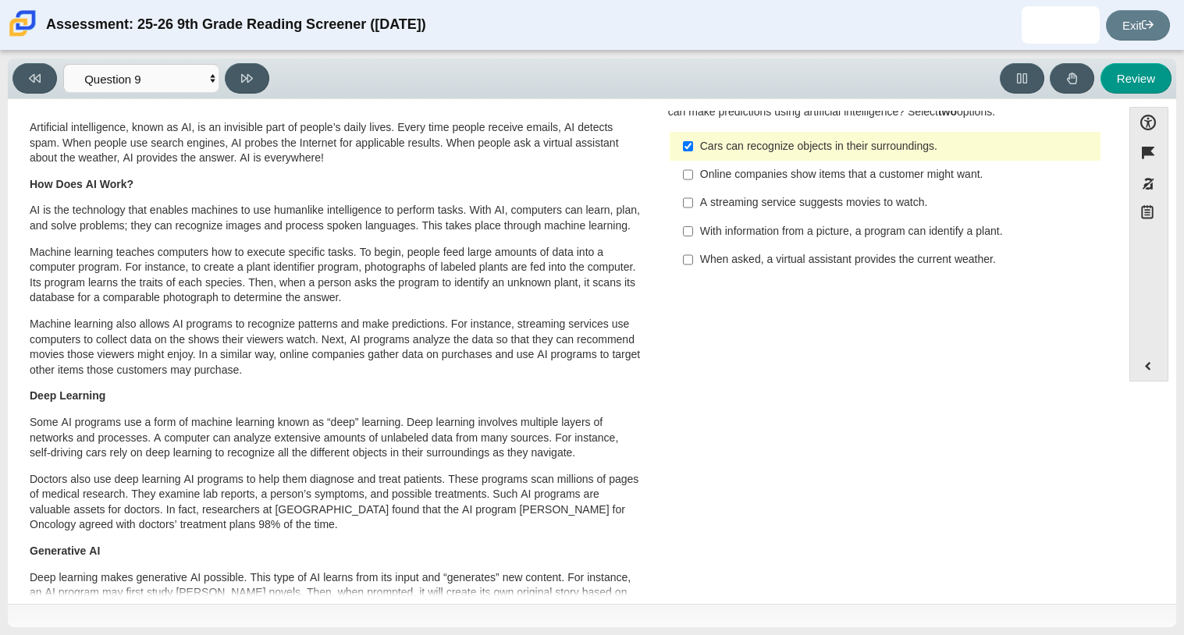
click at [821, 199] on div "A streaming service suggests movies to watch." at bounding box center [897, 203] width 394 height 16
click at [693, 199] on input "A streaming service suggests movies to watch. A streaming service suggests movi…" at bounding box center [688, 203] width 10 height 28
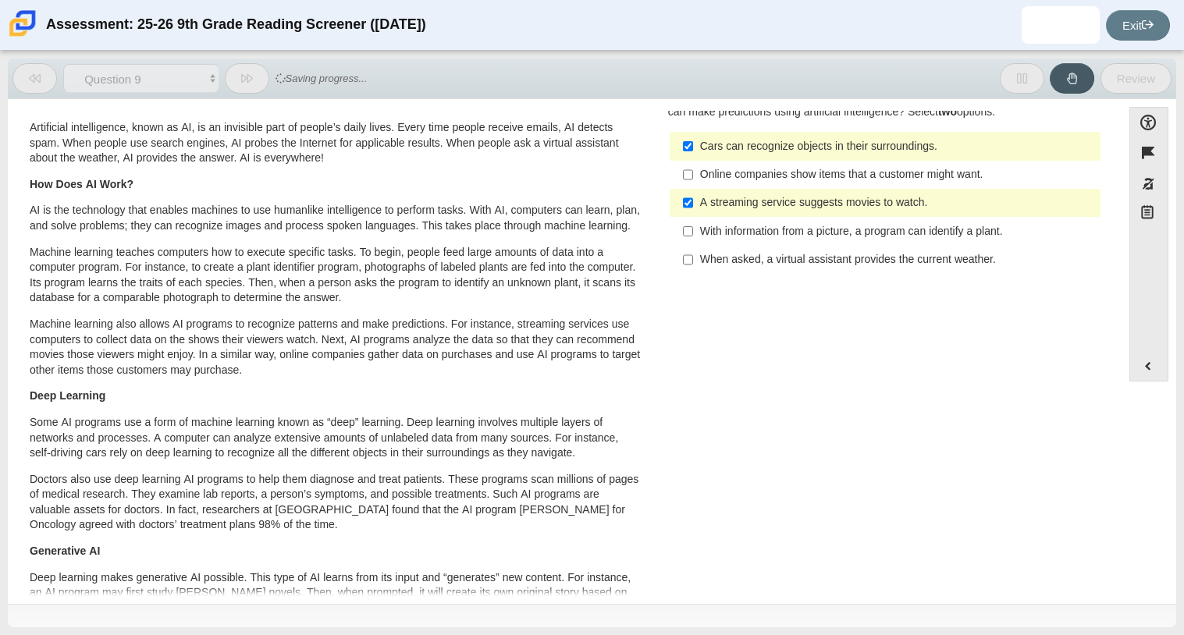
click at [821, 198] on div "A streaming service suggests movies to watch." at bounding box center [897, 203] width 394 height 16
click at [693, 198] on input "A streaming service suggests movies to watch. A streaming service suggests movi…" at bounding box center [688, 203] width 10 height 28
checkbox input "false"
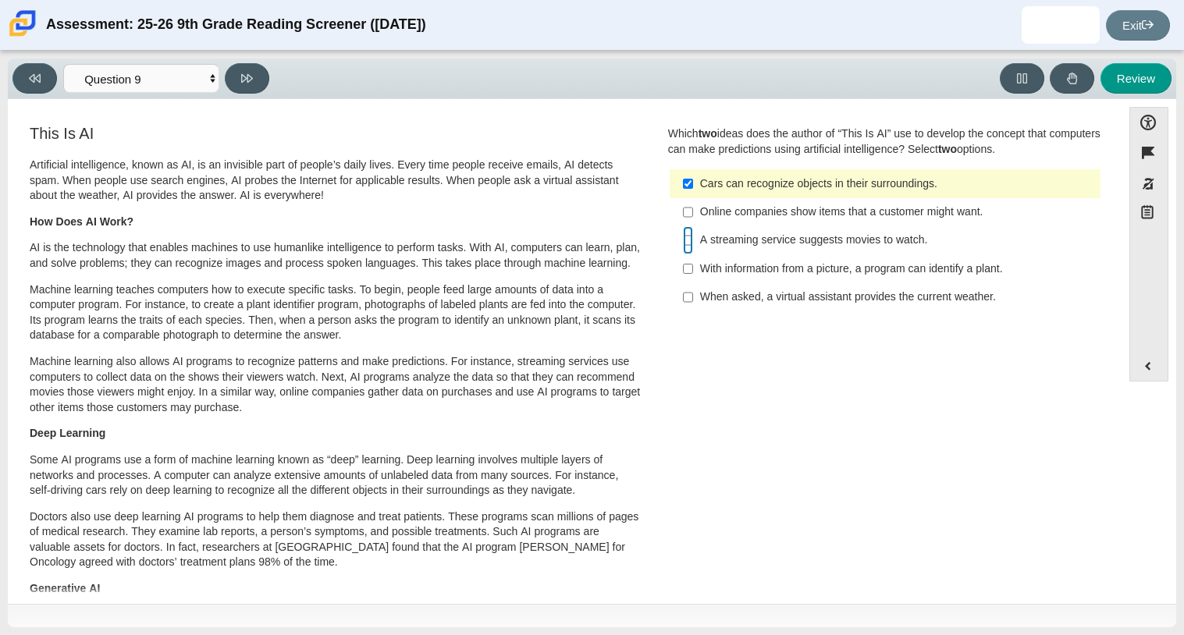
scroll to position [1, 0]
click at [847, 302] on div "When asked, a virtual assistant provides the current weather." at bounding box center [897, 297] width 394 height 16
click at [693, 302] on input "When asked, a virtual assistant provides the current weather. When asked, a vir…" at bounding box center [688, 296] width 10 height 28
checkbox input "true"
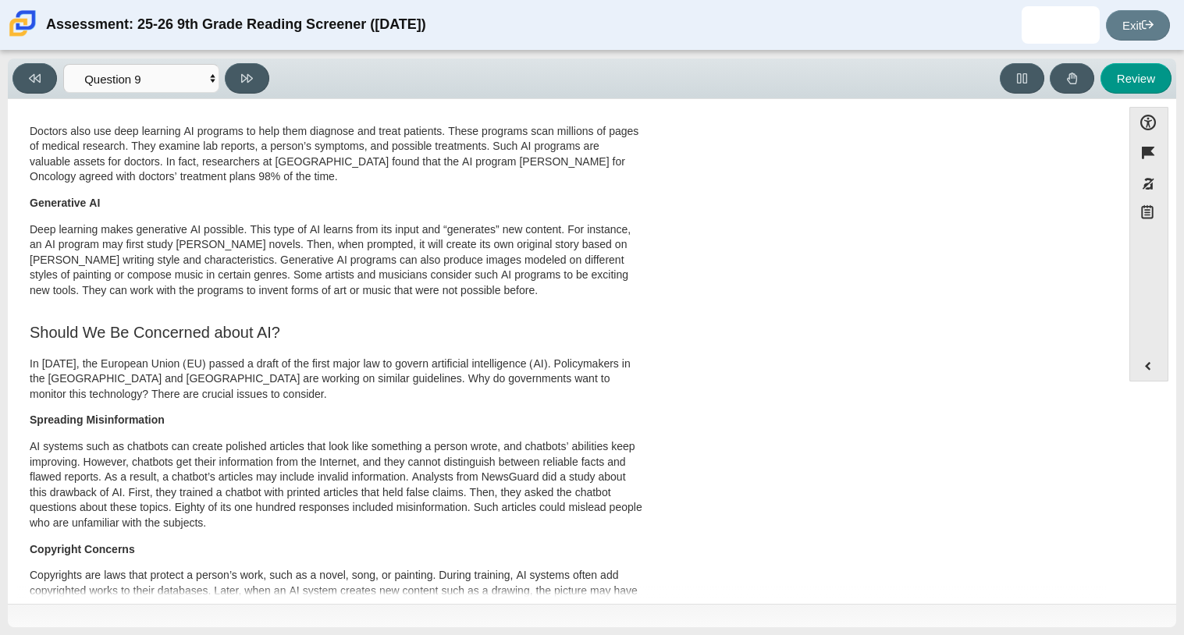
scroll to position [460, 0]
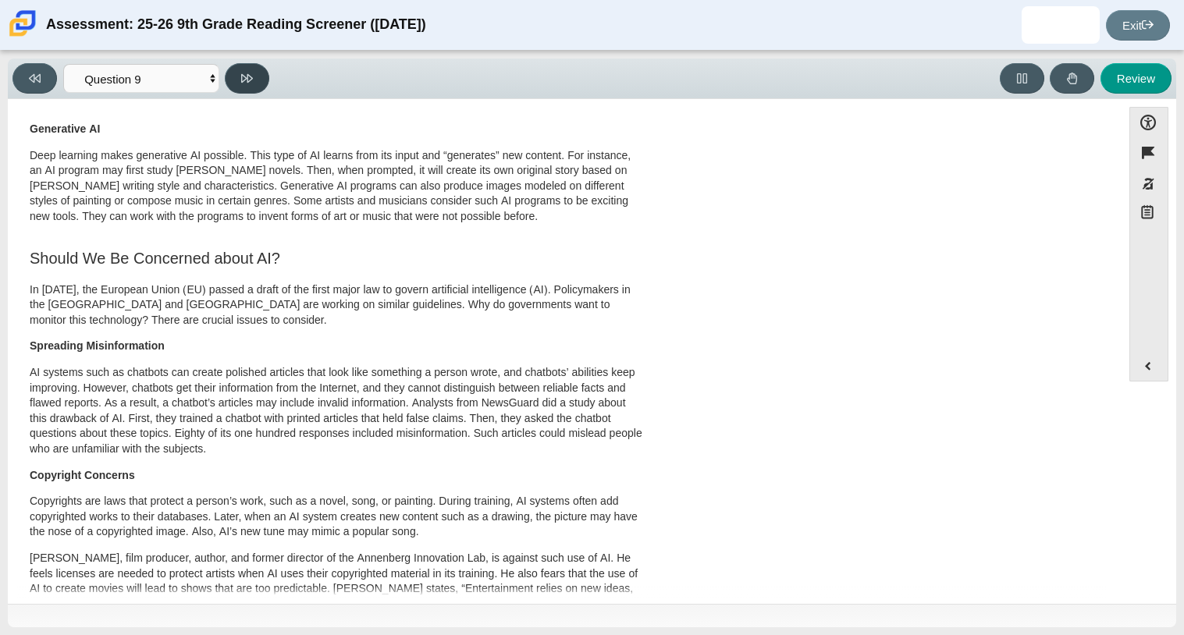
click at [250, 80] on icon at bounding box center [247, 79] width 12 height 12
select select "cdf3c14e-a918-44d1-9b63-3db0fa81641e"
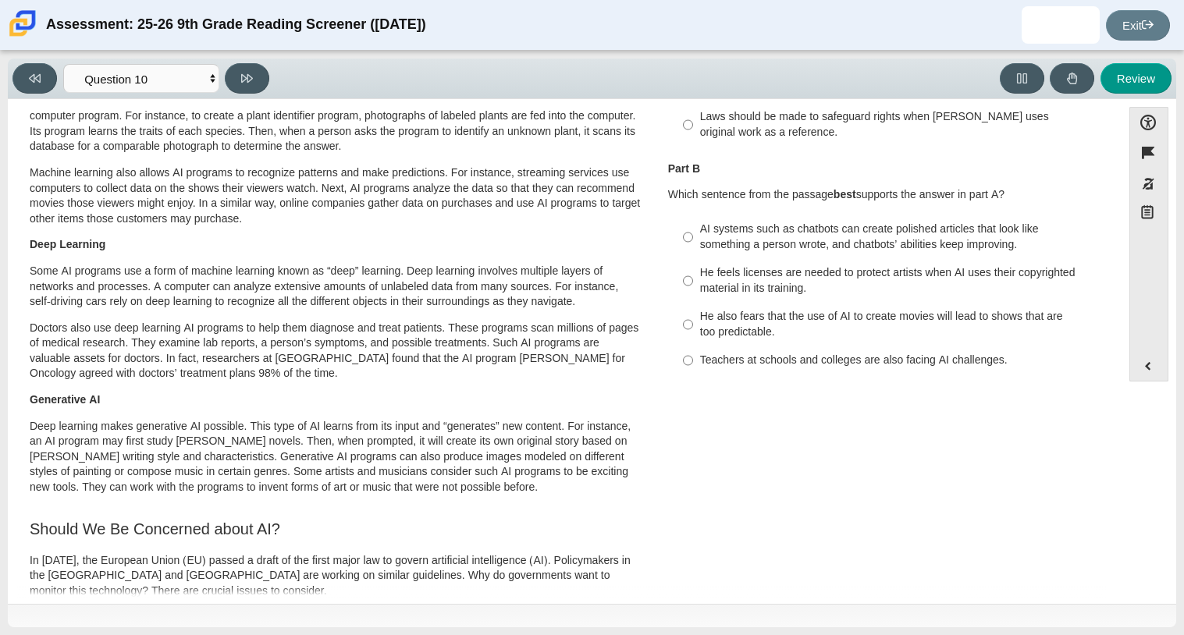
scroll to position [194, 0]
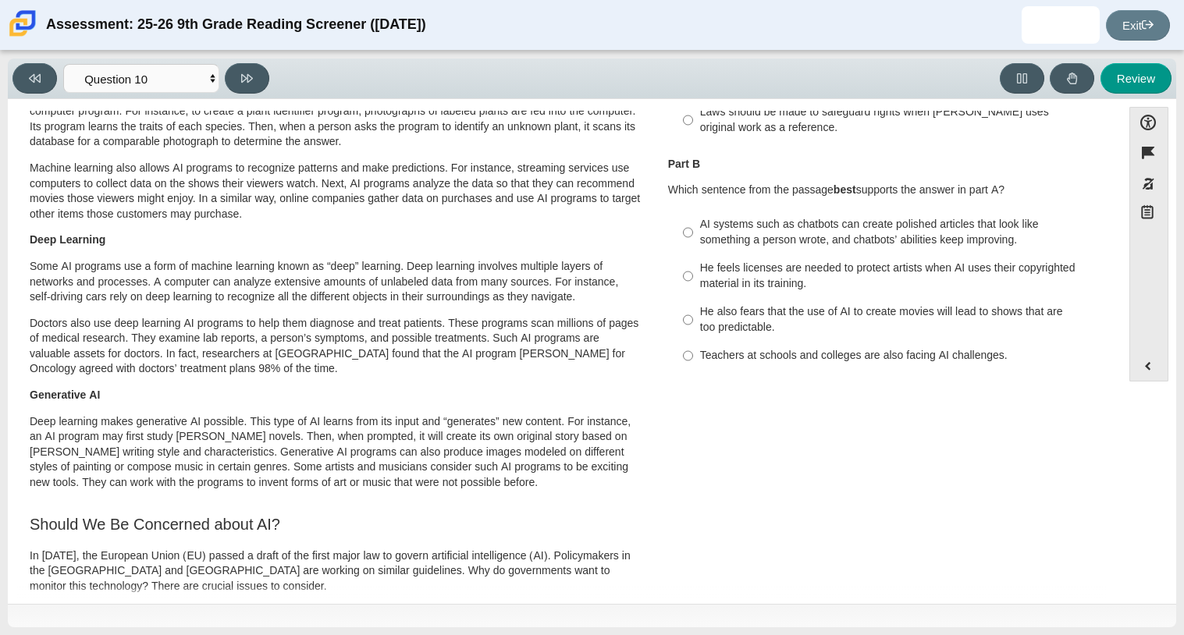
click at [943, 224] on div "AI systems such as chatbots can create polished articles that look like somethi…" at bounding box center [897, 232] width 394 height 30
click at [693, 224] on input "AI systems such as chatbots can create polished articles that look like somethi…" at bounding box center [688, 233] width 10 height 44
radio input "true"
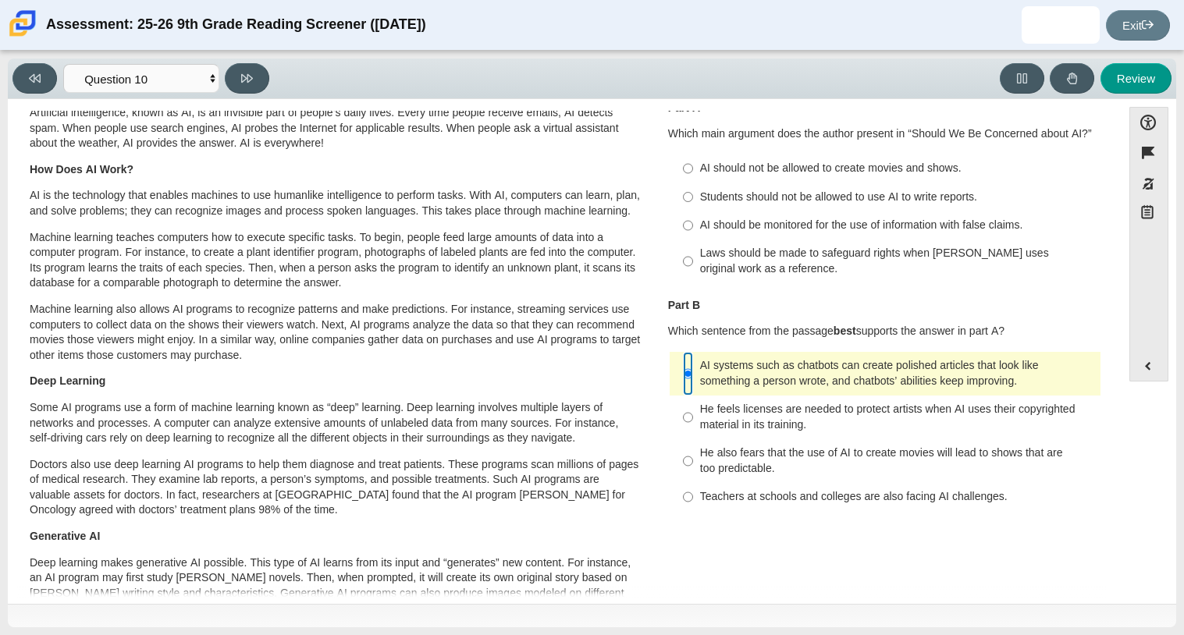
scroll to position [52, 0]
click at [819, 209] on label "Students should not be allowed to use AI to write reports. Students should not …" at bounding box center [886, 197] width 428 height 28
click at [693, 209] on input "Students should not be allowed to use AI to write reports. Students should not …" at bounding box center [688, 197] width 10 height 28
radio input "true"
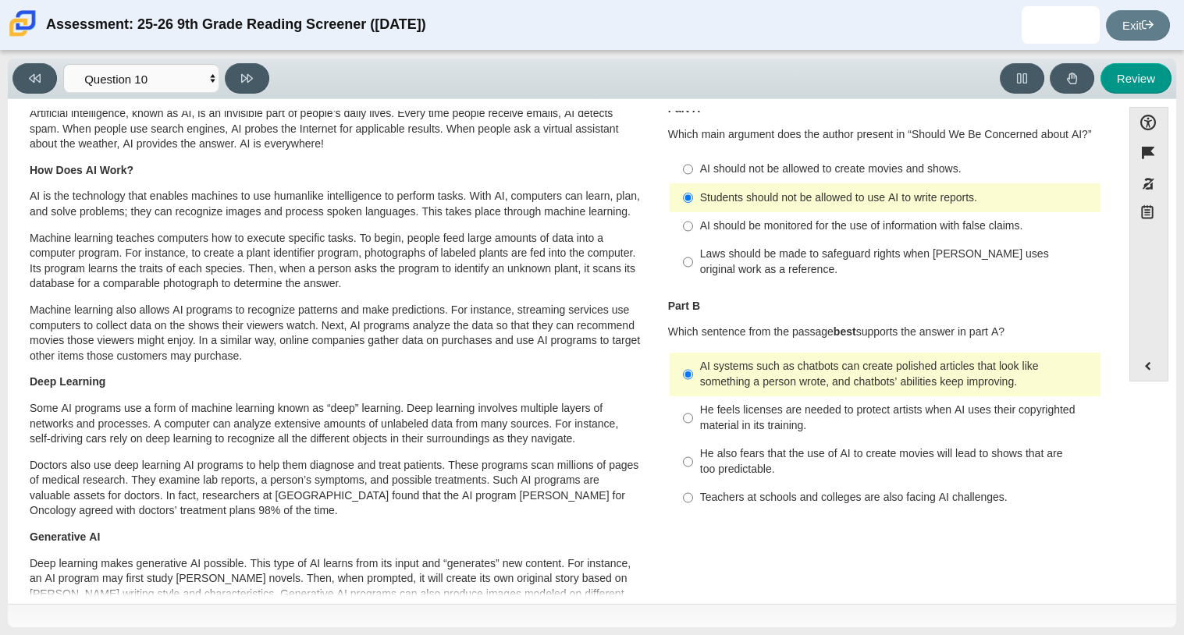
click at [817, 215] on label "AI should be monitored for the use of information with false claims. AI should …" at bounding box center [886, 226] width 428 height 28
click at [693, 215] on input "AI should be monitored for the use of information with false claims. AI should …" at bounding box center [688, 226] width 10 height 28
radio input "true"
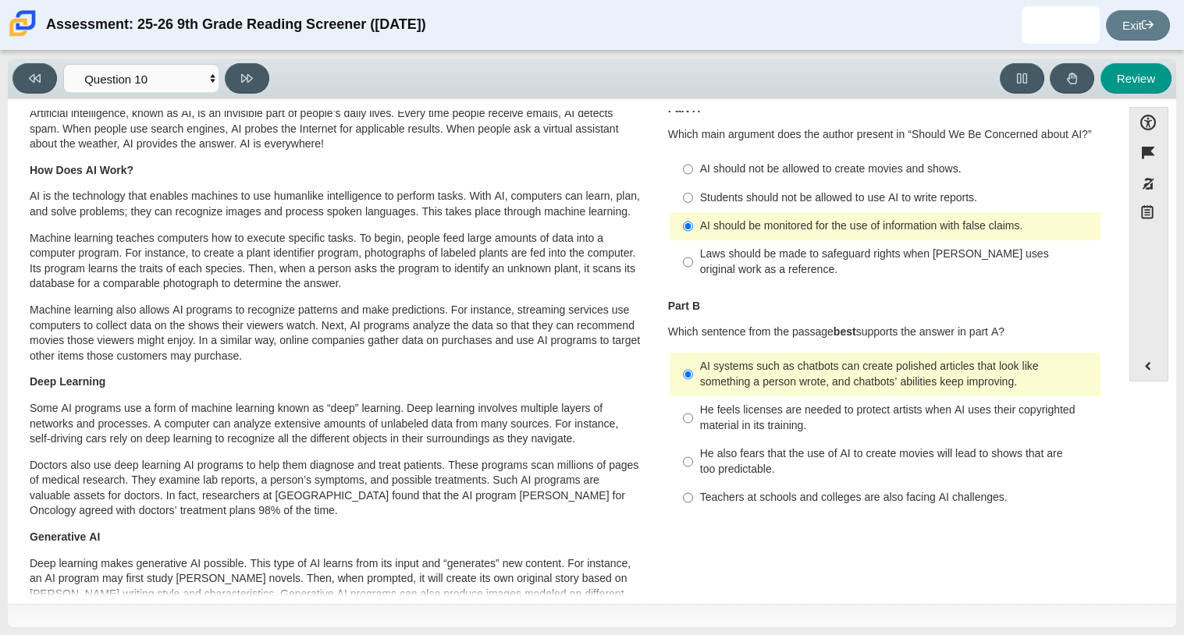
click at [819, 201] on div "Students should not be allowed to use AI to write reports." at bounding box center [897, 198] width 394 height 16
click at [693, 201] on input "Students should not be allowed to use AI to write reports. Students should not …" at bounding box center [688, 197] width 10 height 28
radio input "true"
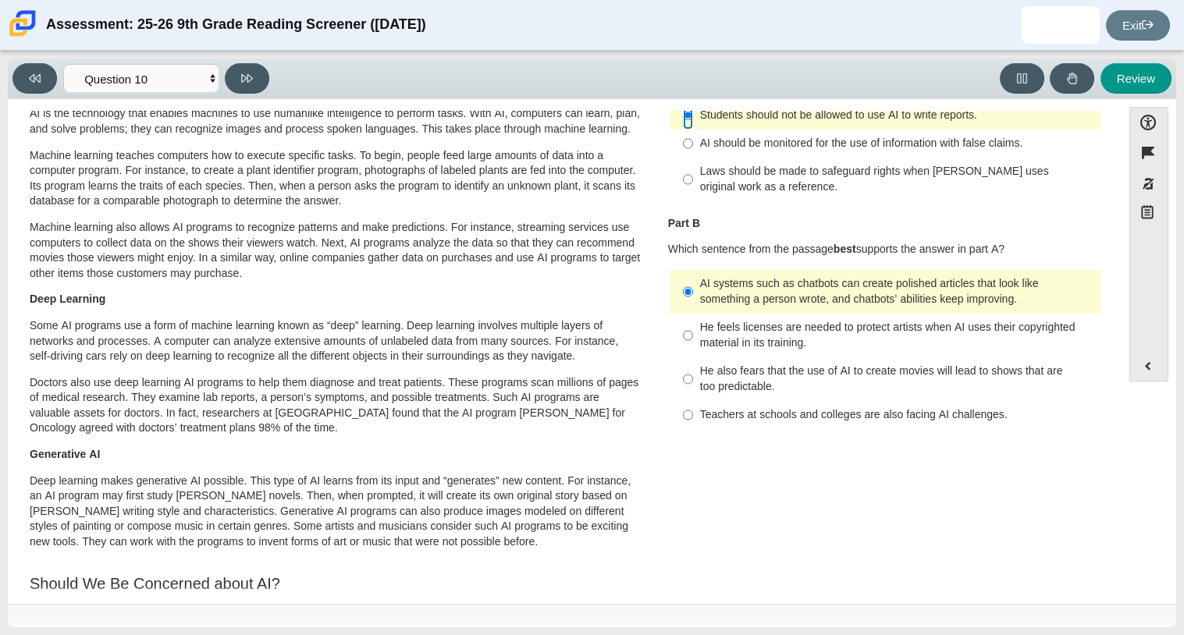
scroll to position [142, 0]
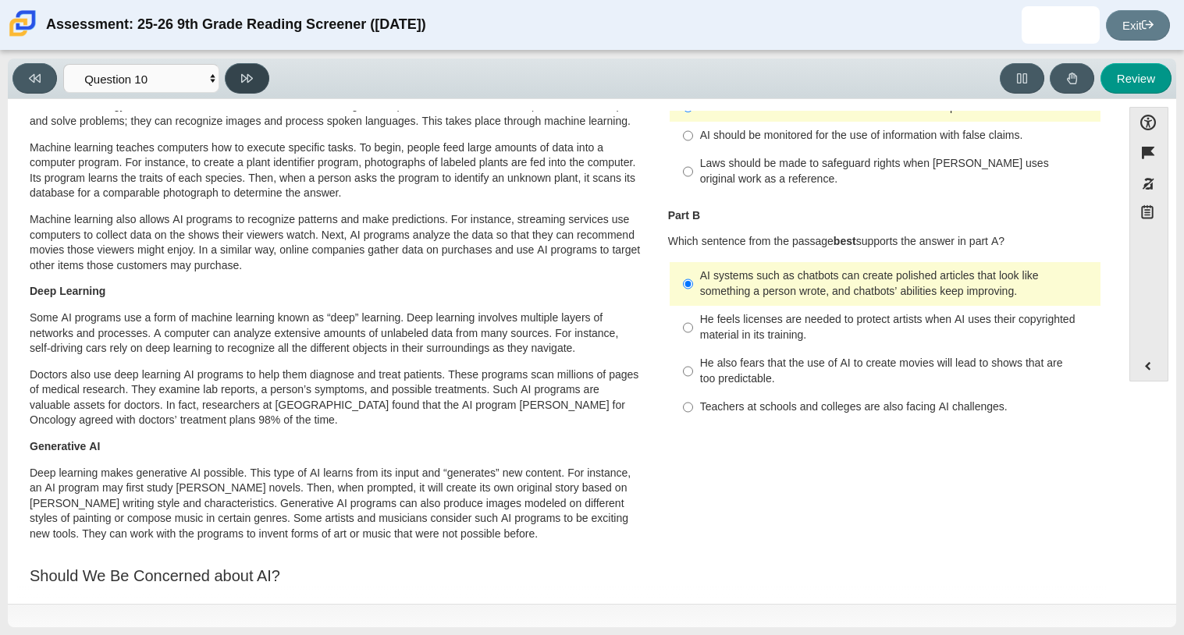
click at [231, 69] on button at bounding box center [247, 78] width 44 height 30
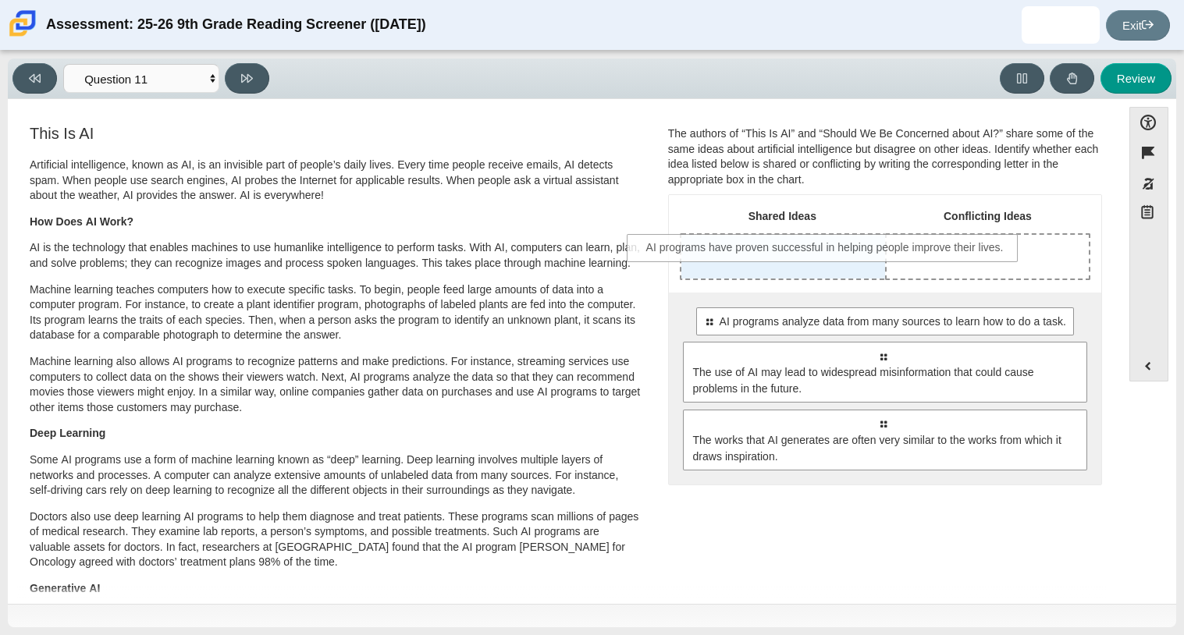
drag, startPoint x: 758, startPoint y: 322, endPoint x: 701, endPoint y: 247, distance: 94.1
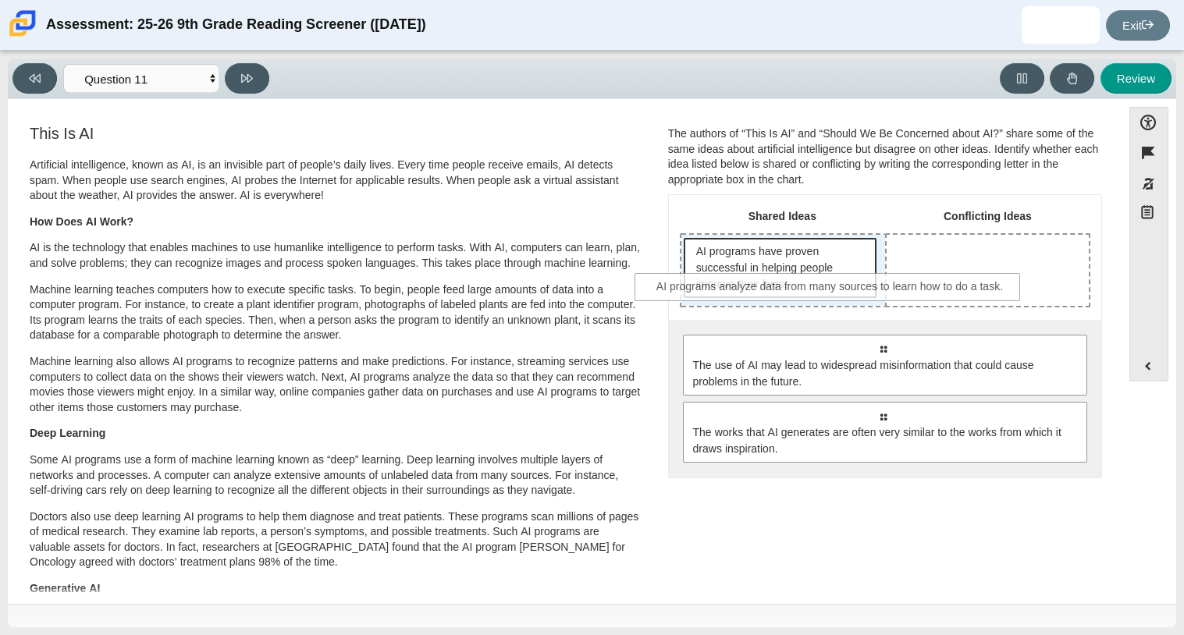
drag, startPoint x: 770, startPoint y: 340, endPoint x: 719, endPoint y: 279, distance: 79.7
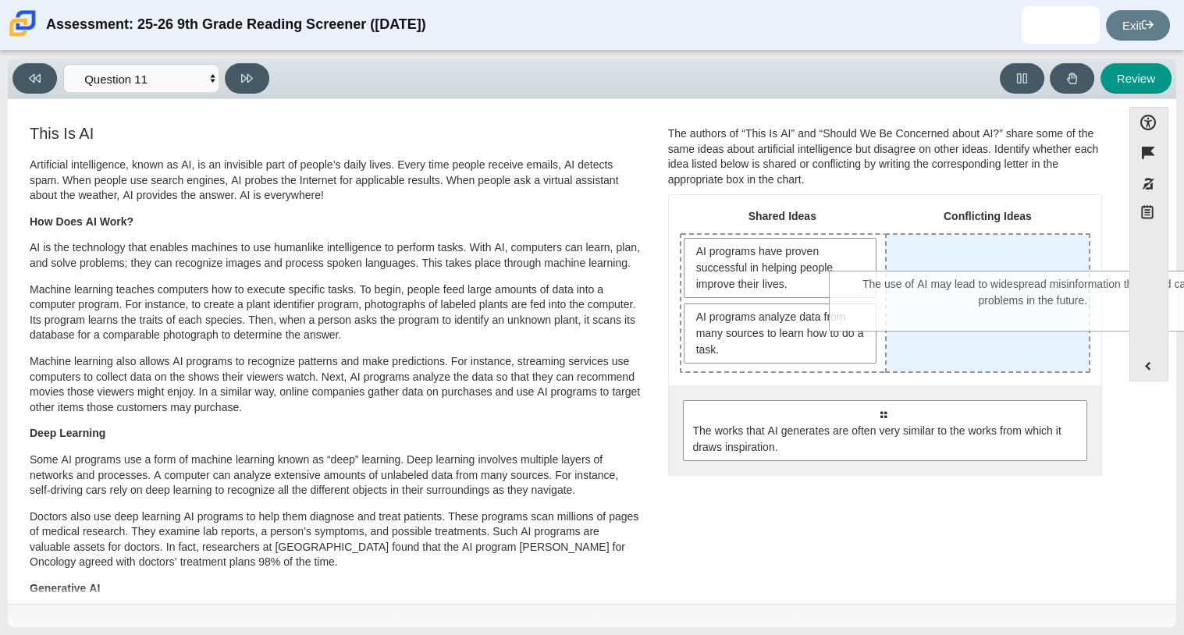
drag, startPoint x: 773, startPoint y: 403, endPoint x: 923, endPoint y: 274, distance: 198.2
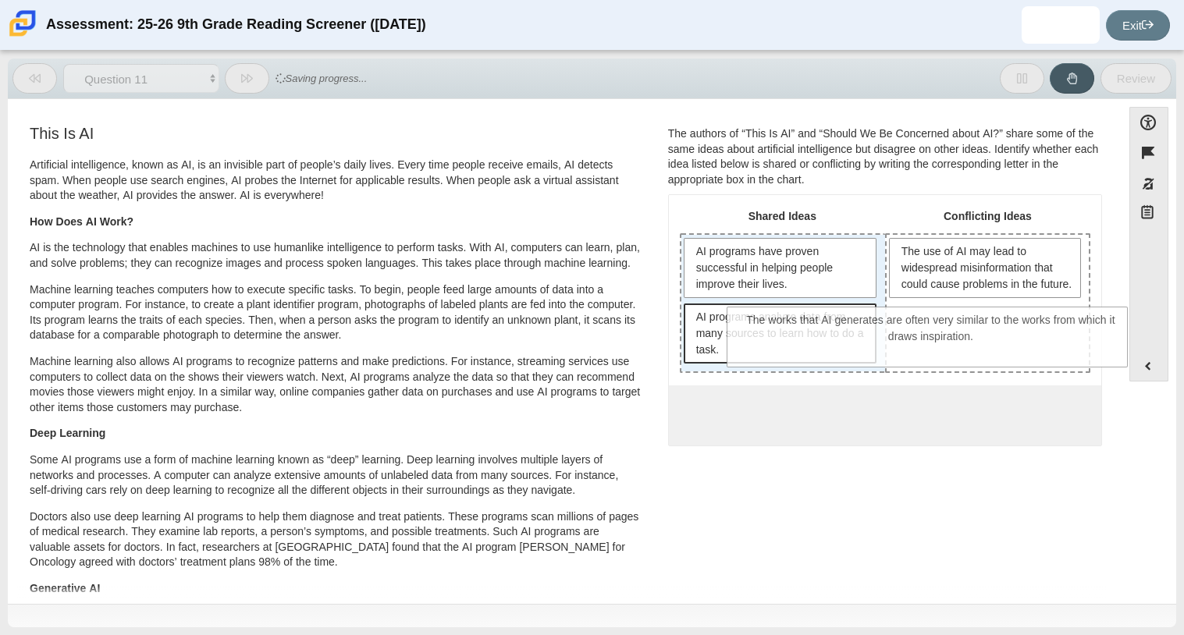
drag, startPoint x: 794, startPoint y: 410, endPoint x: 839, endPoint y: 317, distance: 104.0
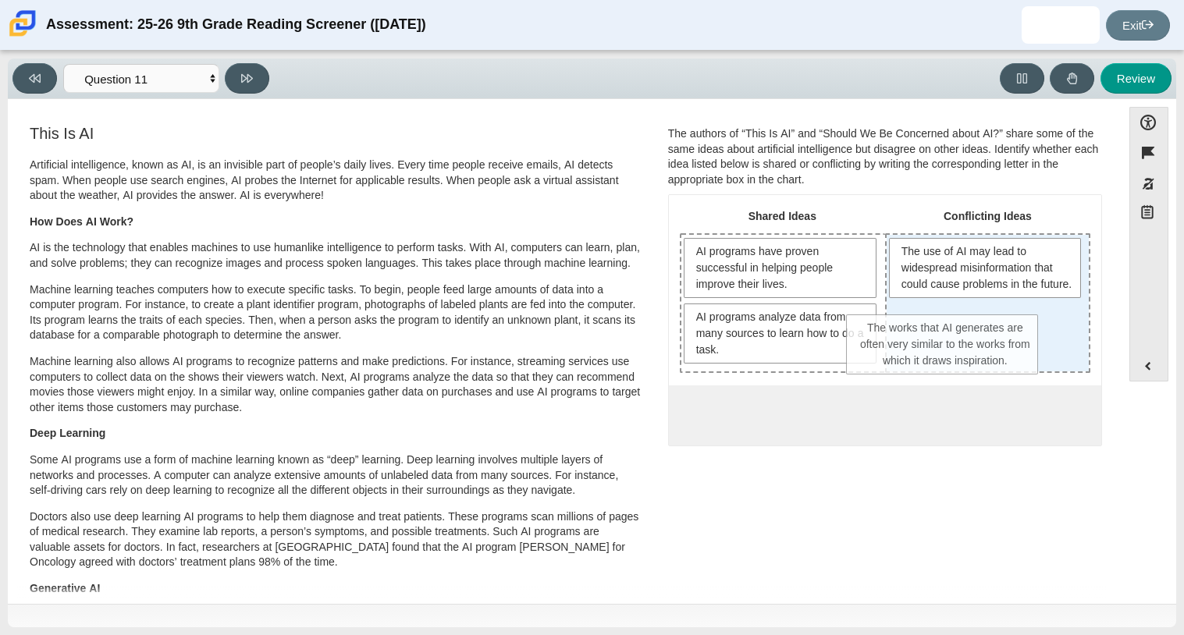
drag, startPoint x: 819, startPoint y: 410, endPoint x: 990, endPoint y: 354, distance: 179.2
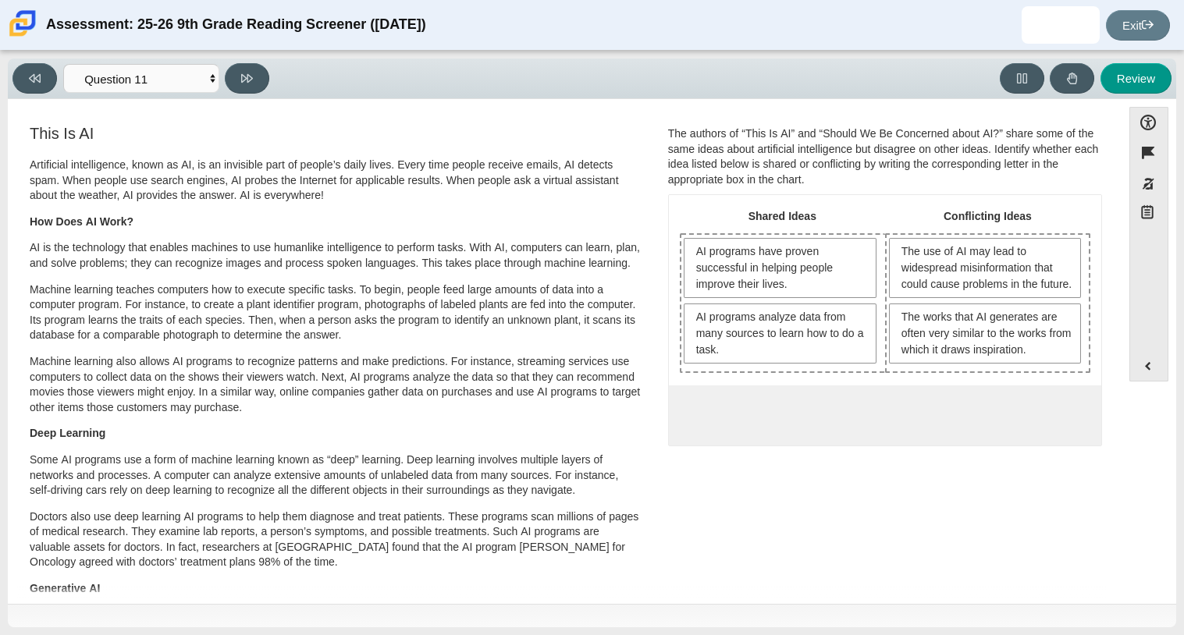
click at [262, 62] on div "Viewing Question 11 of 12 in Pacing Mode Questions Question 1 Question 2 Questi…" at bounding box center [592, 79] width 1168 height 41
click at [256, 68] on button at bounding box center [247, 78] width 44 height 30
select select "c3effed4-44ce-4a19-bd96-1787f34e9b4c"
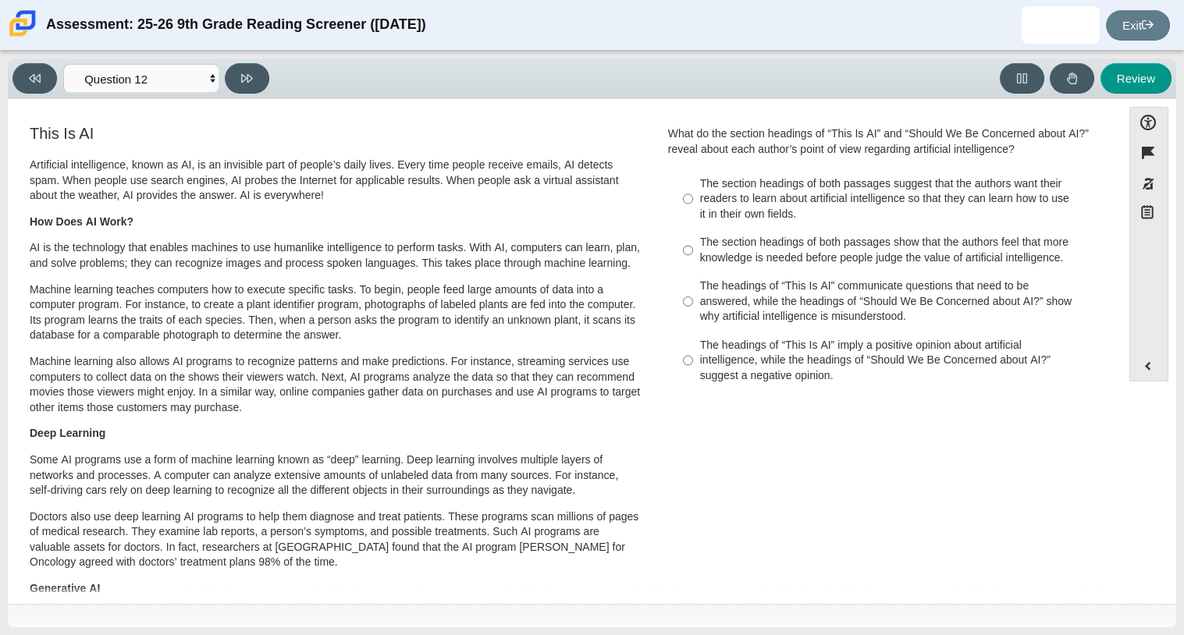
click at [747, 207] on div "The section headings of both passages suggest that the authors want their reade…" at bounding box center [897, 199] width 394 height 46
click at [693, 207] on input "The section headings of both passages suggest that the authors want their reade…" at bounding box center [688, 198] width 10 height 59
radio input "true"
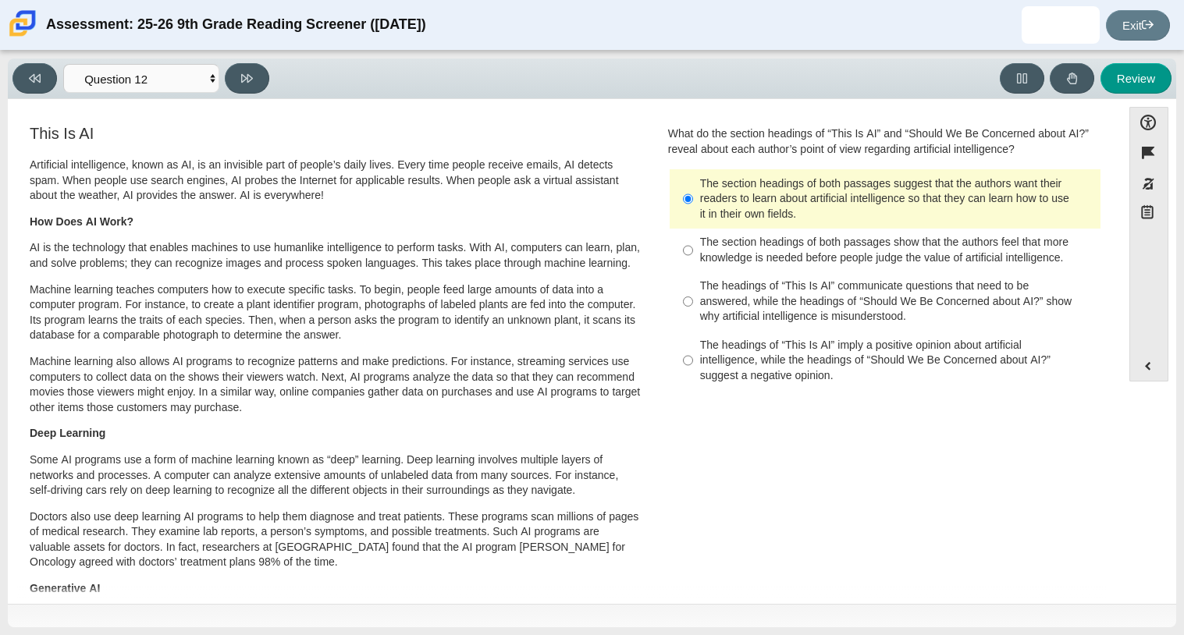
click at [787, 280] on div "The headings of “This Is AI” communicate questions that need to be answered, wh…" at bounding box center [897, 302] width 394 height 46
click at [693, 280] on input "The headings of “This Is AI” communicate questions that need to be answered, wh…" at bounding box center [688, 301] width 10 height 59
radio input "true"
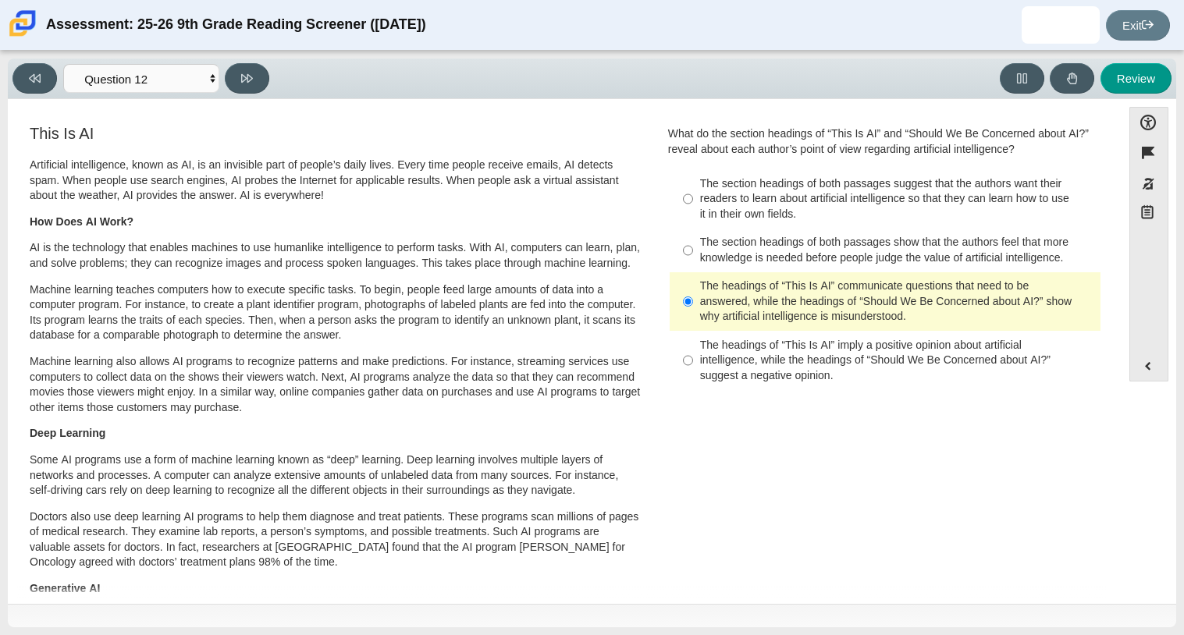
click at [712, 330] on label "The headings of “This Is AI” communicate questions that need to be answered, wh…" at bounding box center [886, 301] width 428 height 59
click at [693, 330] on input "The headings of “This Is AI” communicate questions that need to be answered, wh…" at bounding box center [688, 301] width 10 height 59
click at [712, 342] on div "The headings of “This Is AI” imply a positive opinion about artificial intellig…" at bounding box center [897, 361] width 394 height 46
click at [693, 342] on input "The headings of “This Is AI” imply a positive opinion about artificial intellig…" at bounding box center [688, 360] width 10 height 59
radio input "true"
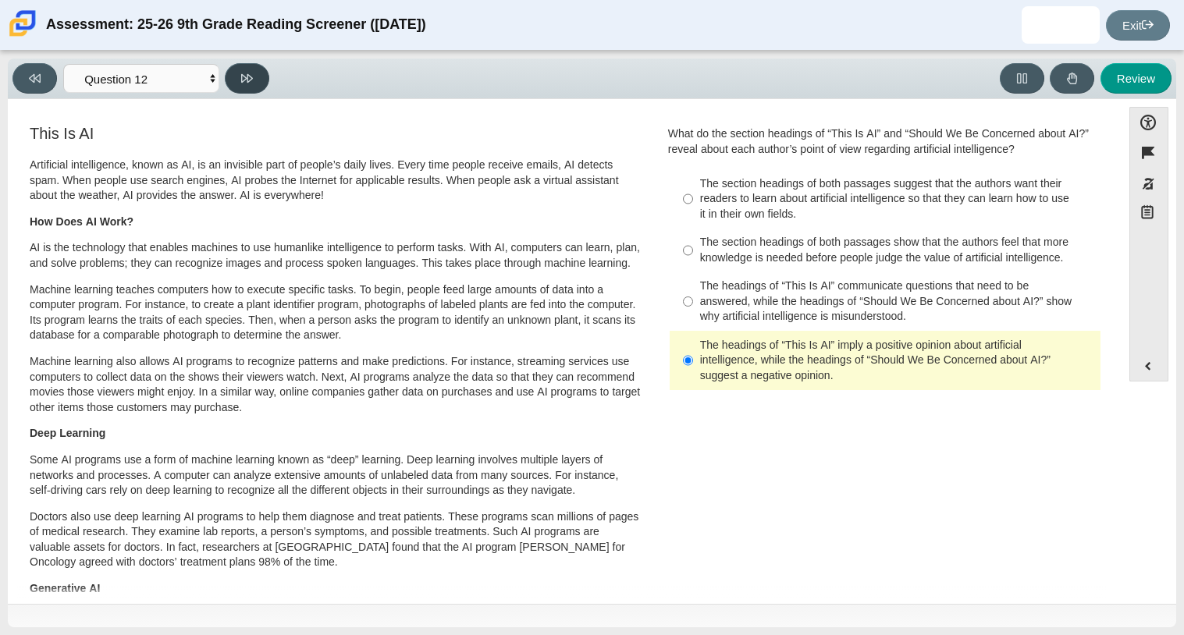
click at [238, 71] on button at bounding box center [247, 78] width 44 height 30
select select "review"
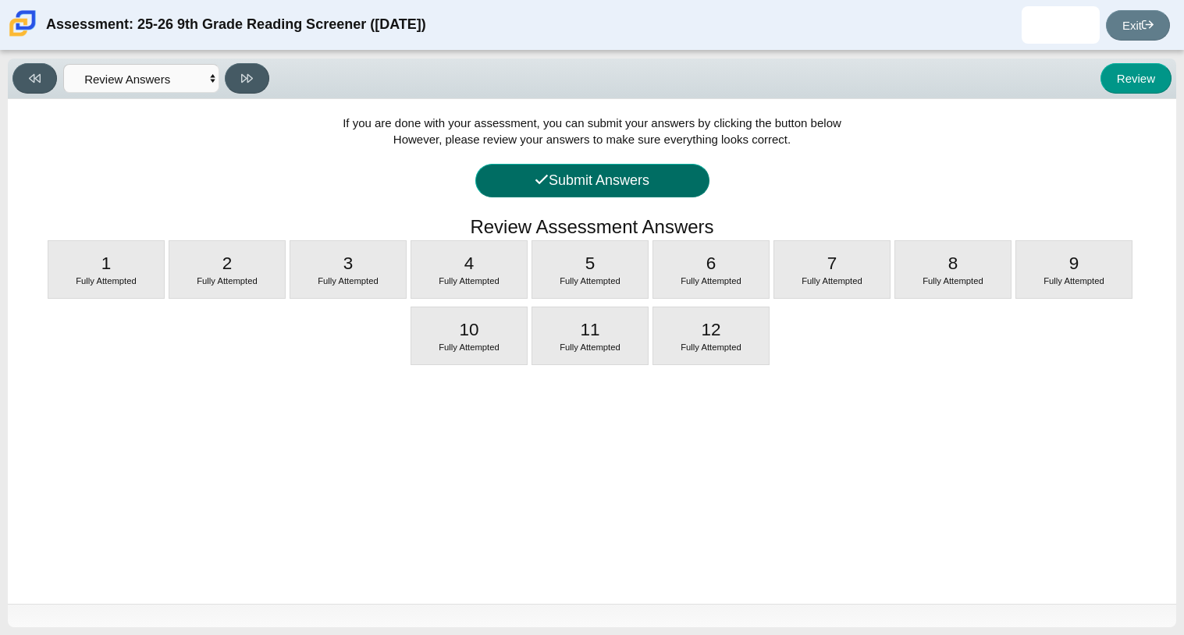
click at [669, 193] on button "Submit Answers" at bounding box center [592, 181] width 234 height 34
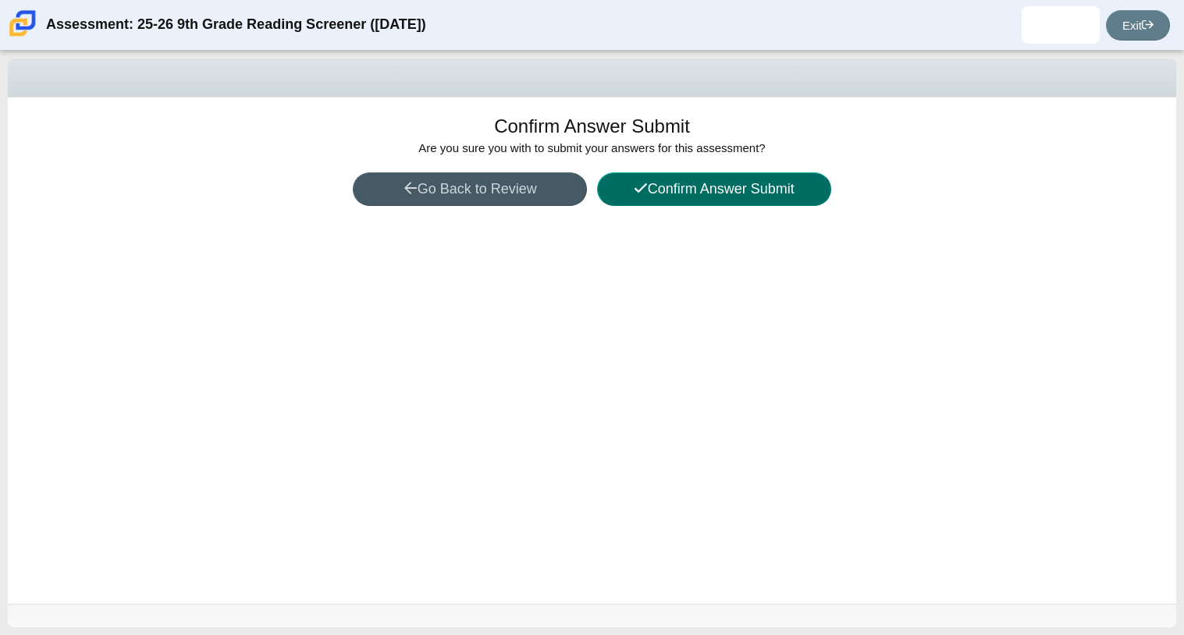
click at [662, 190] on button "Confirm Answer Submit" at bounding box center [714, 189] width 234 height 34
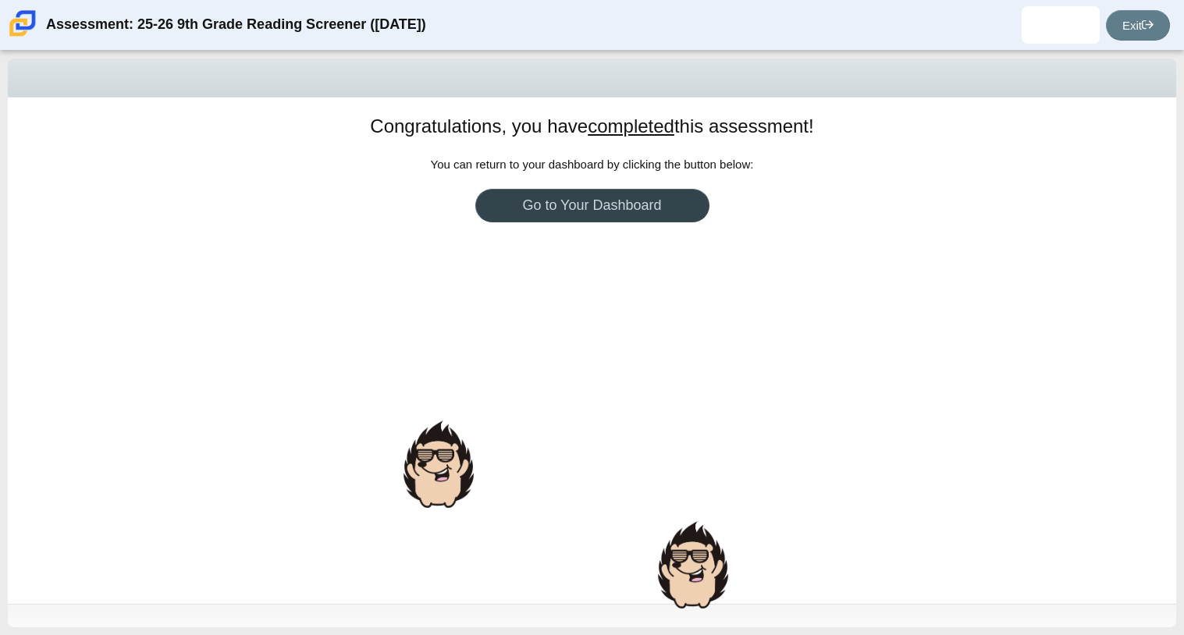
click at [657, 201] on link "Go to Your Dashboard" at bounding box center [592, 206] width 234 height 34
